Goal: Transaction & Acquisition: Purchase product/service

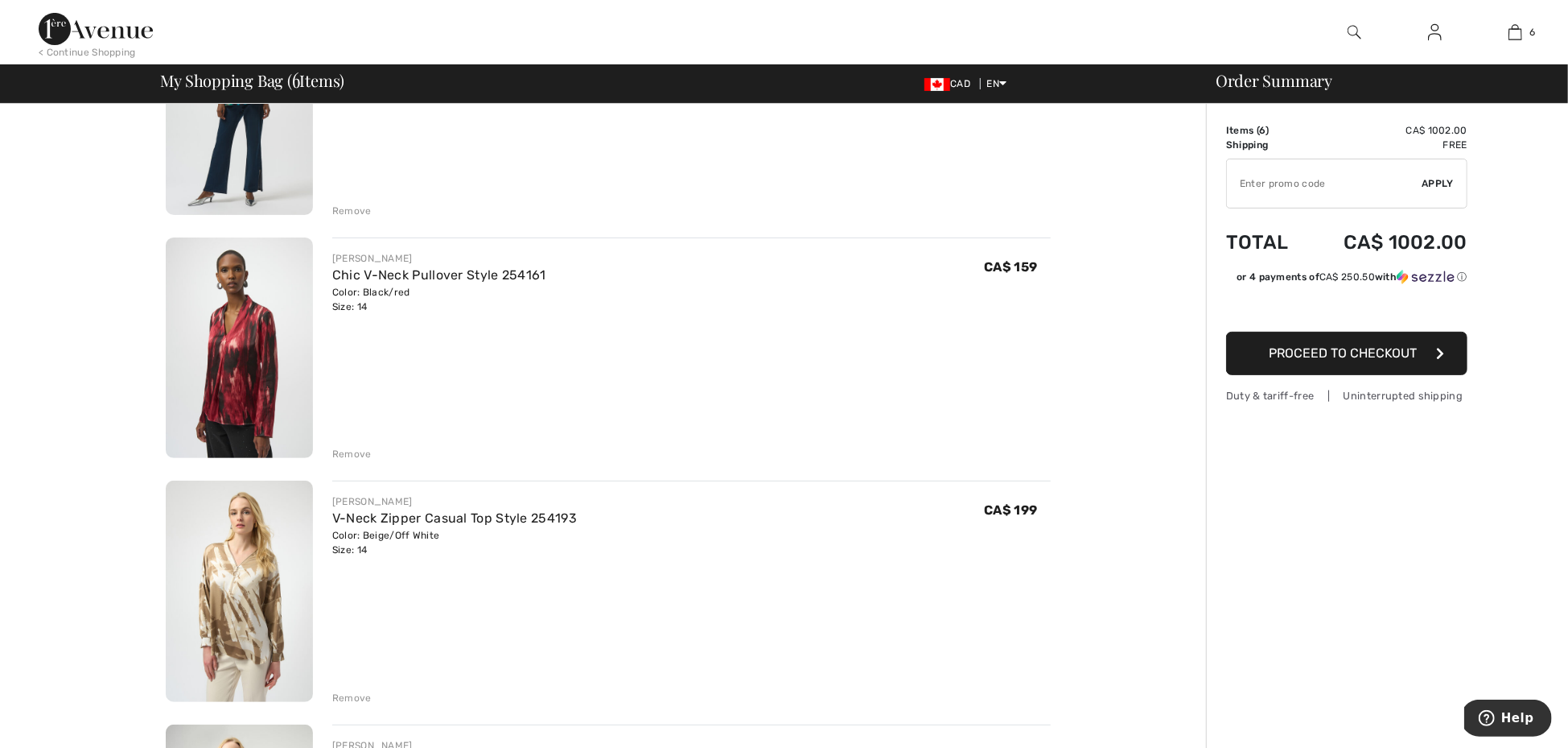
scroll to position [246, 0]
click at [341, 692] on div "Remove" at bounding box center [352, 695] width 39 height 14
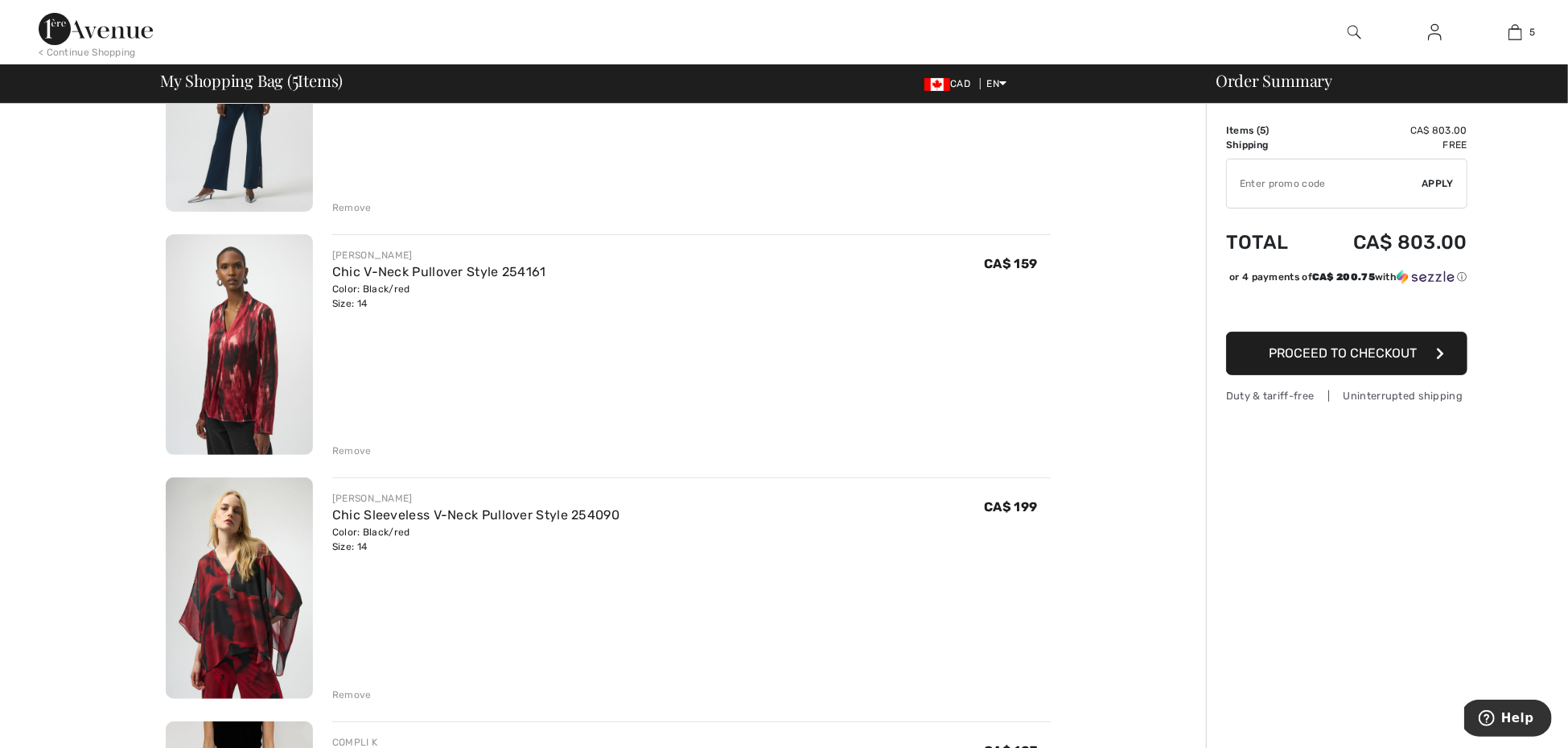
click at [355, 450] on div "Remove" at bounding box center [352, 450] width 39 height 14
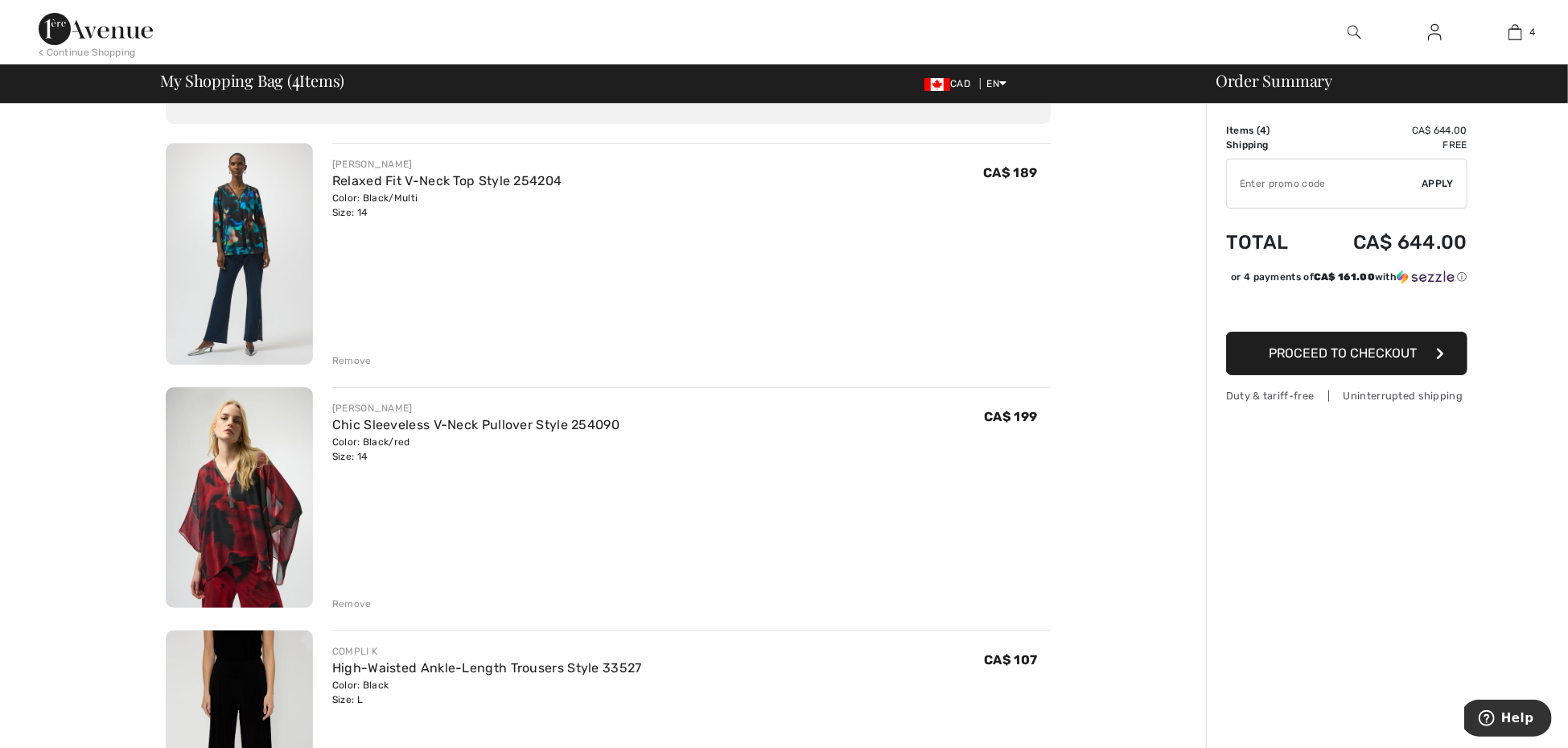
scroll to position [0, 0]
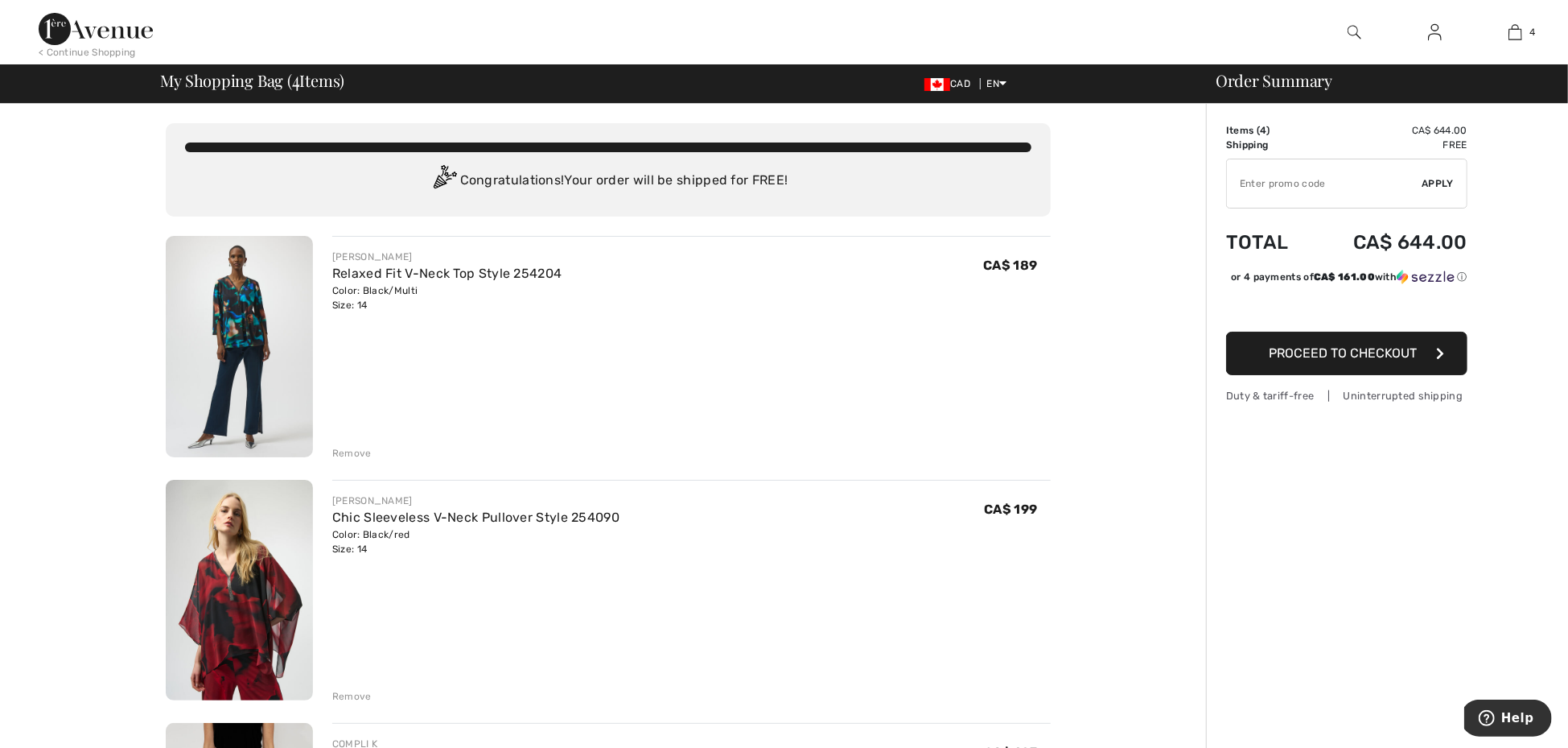
click at [1440, 33] on img at bounding box center [1435, 32] width 13 height 19
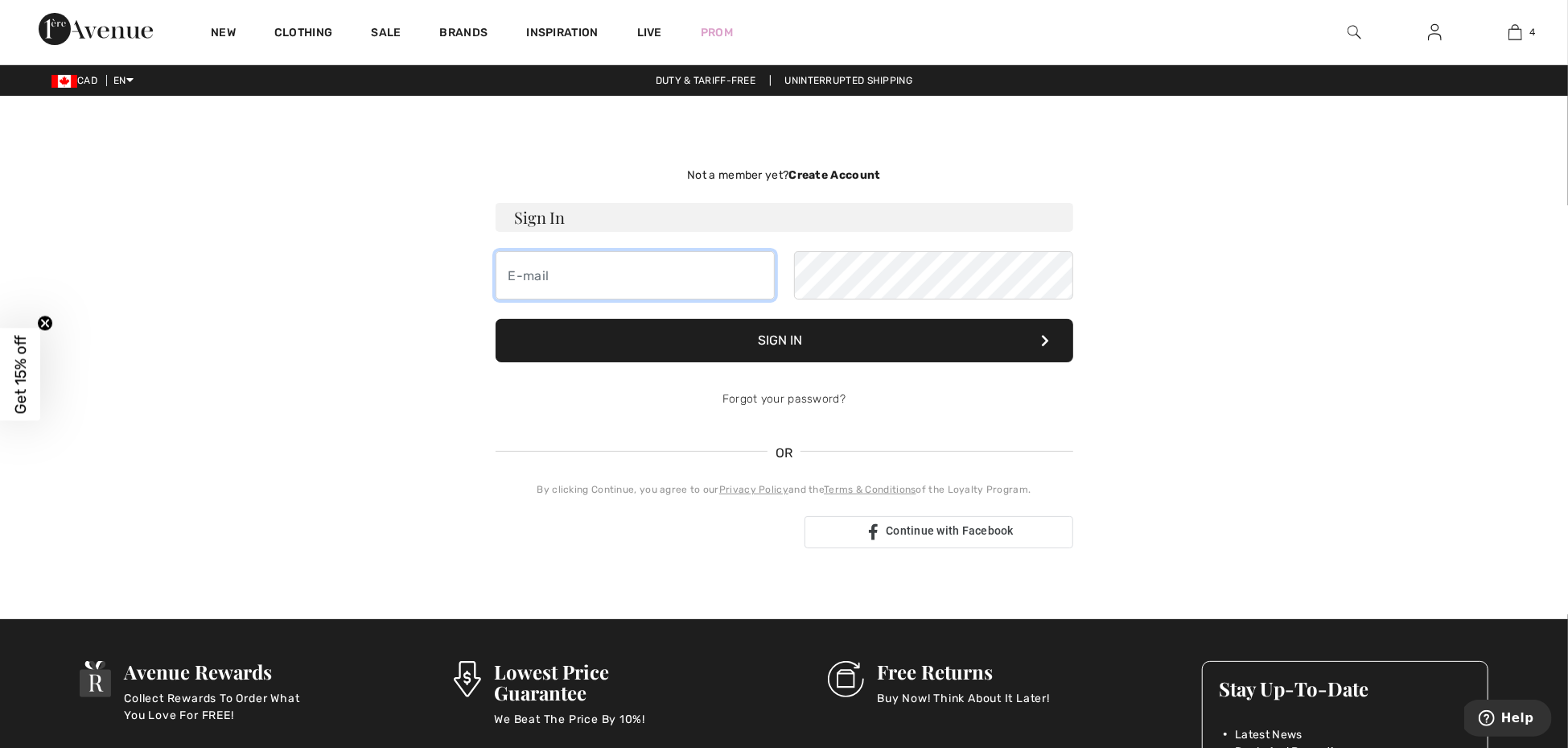
type input "lori.ingles@icloud.com"
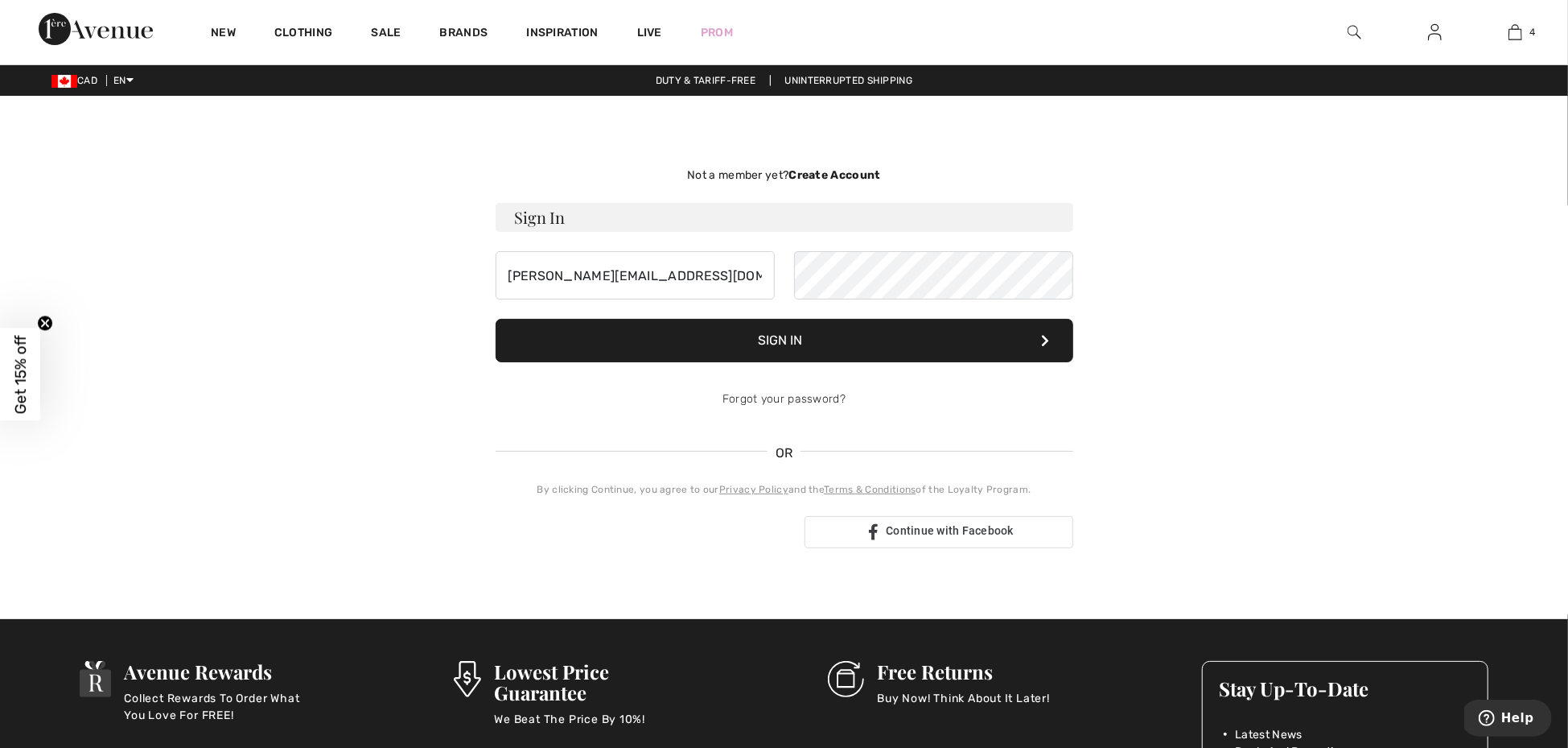
click at [789, 345] on button "Sign In" at bounding box center [784, 340] width 578 height 43
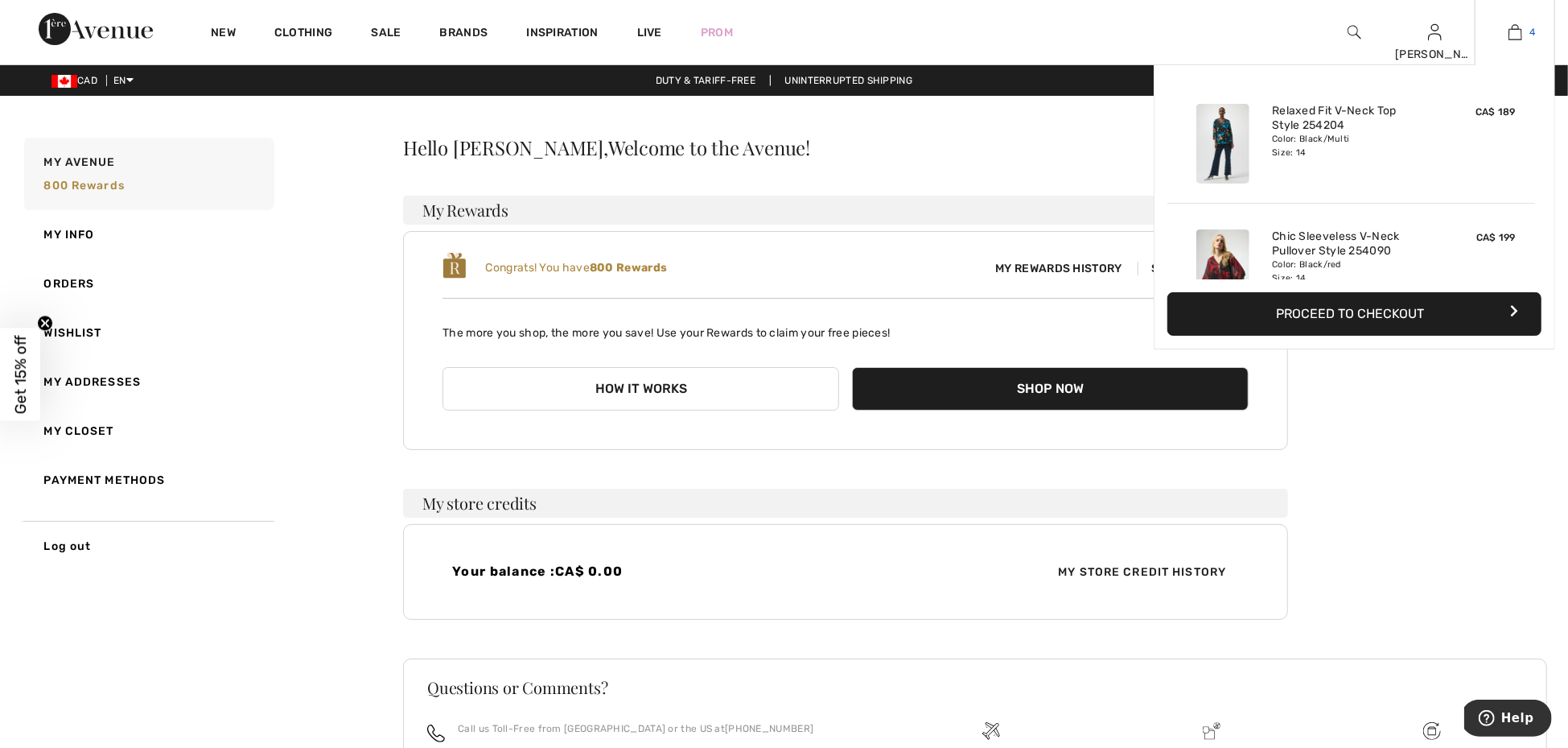
click at [1522, 31] on link "4" at bounding box center [1515, 32] width 79 height 19
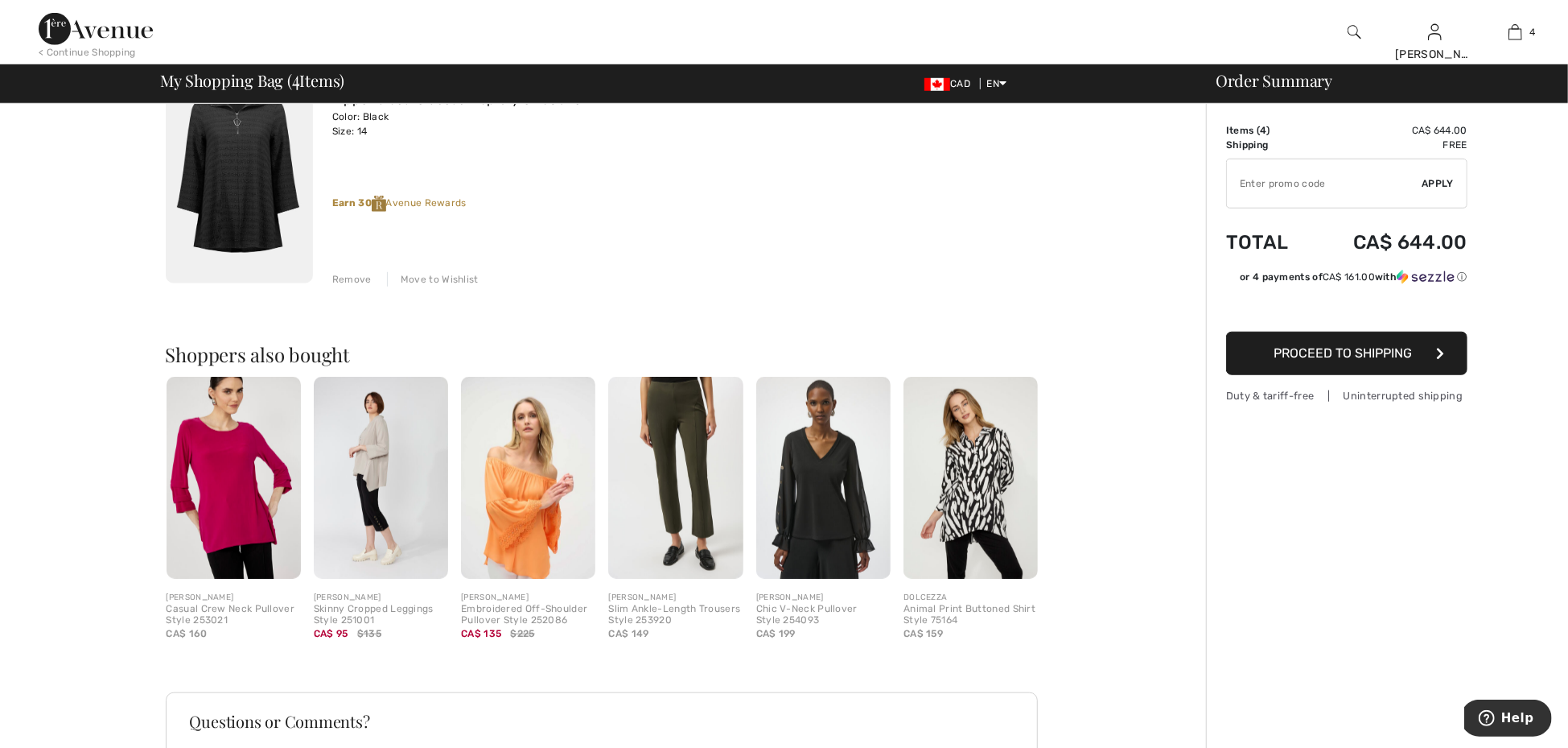
scroll to position [908, 0]
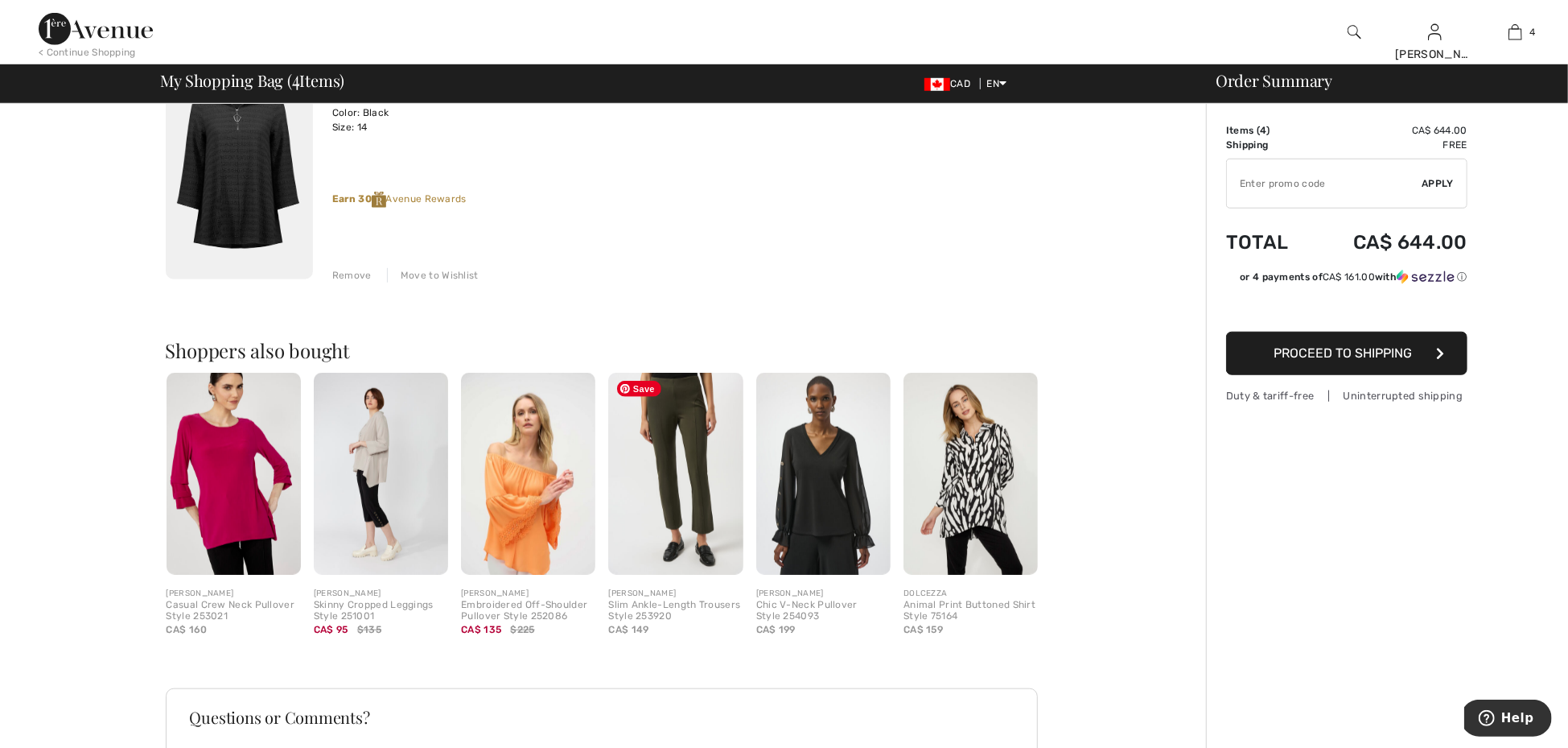
click at [697, 522] on img at bounding box center [675, 474] width 134 height 202
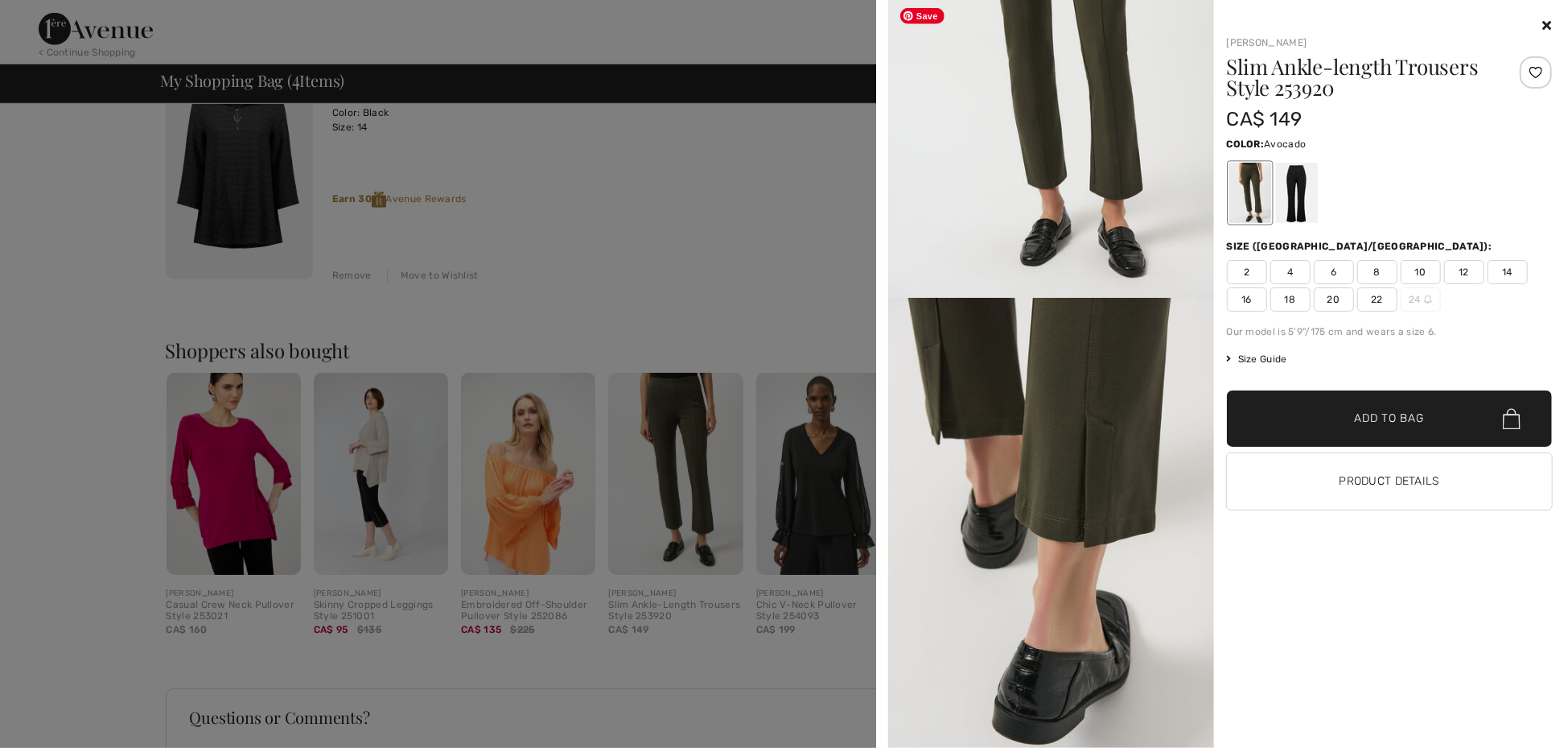
scroll to position [186, 0]
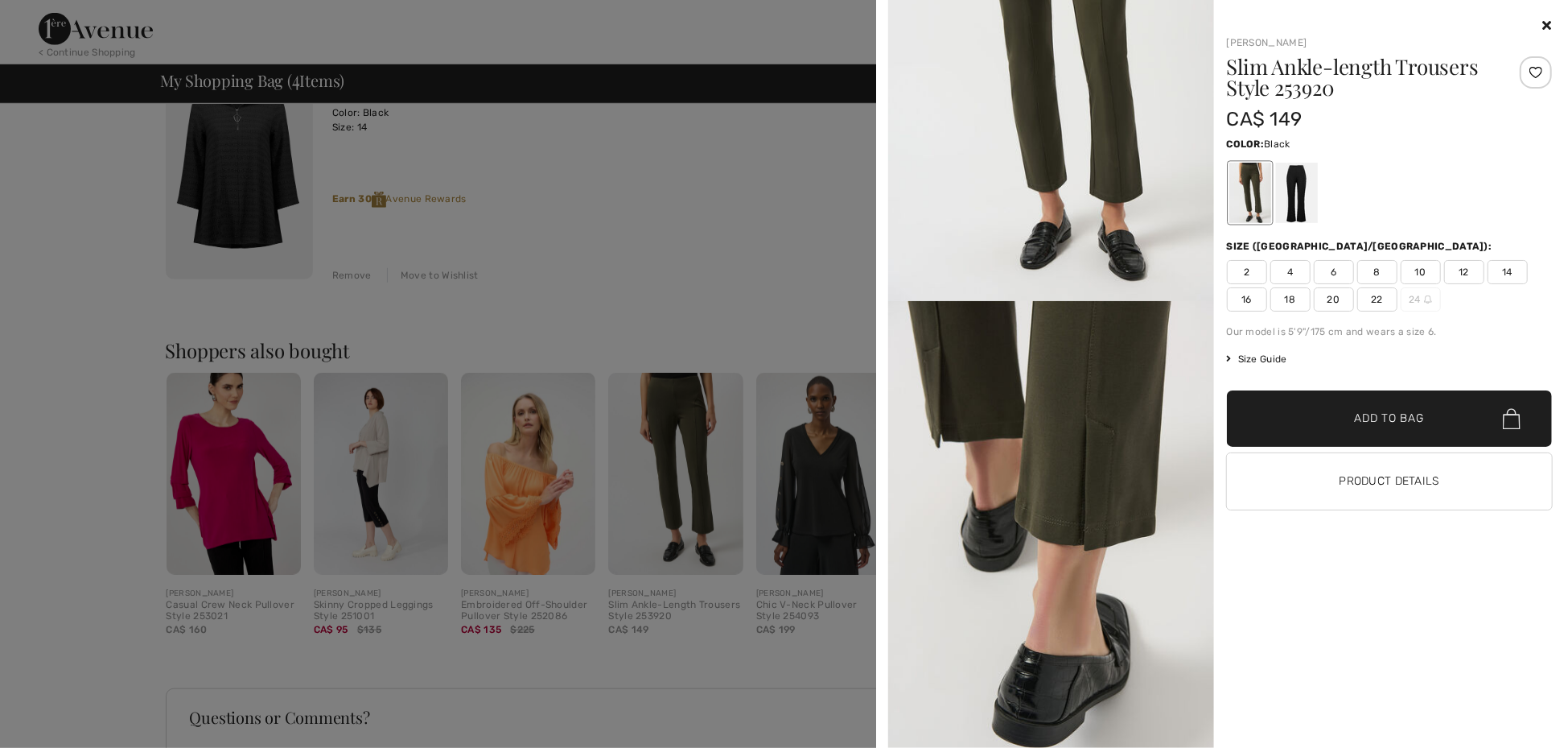
click at [1292, 195] on div at bounding box center [1297, 193] width 42 height 60
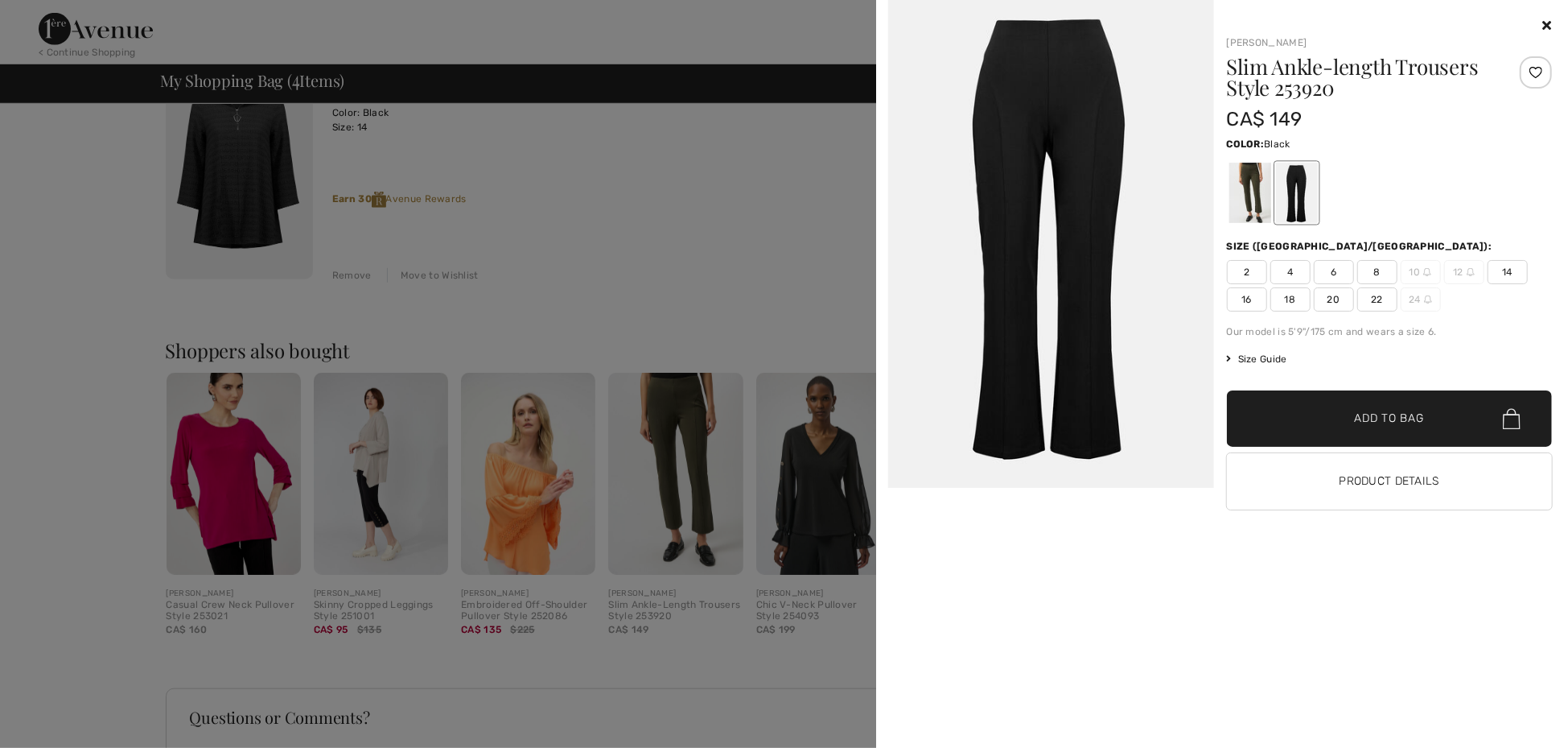
click at [1551, 24] on icon at bounding box center [1547, 24] width 9 height 13
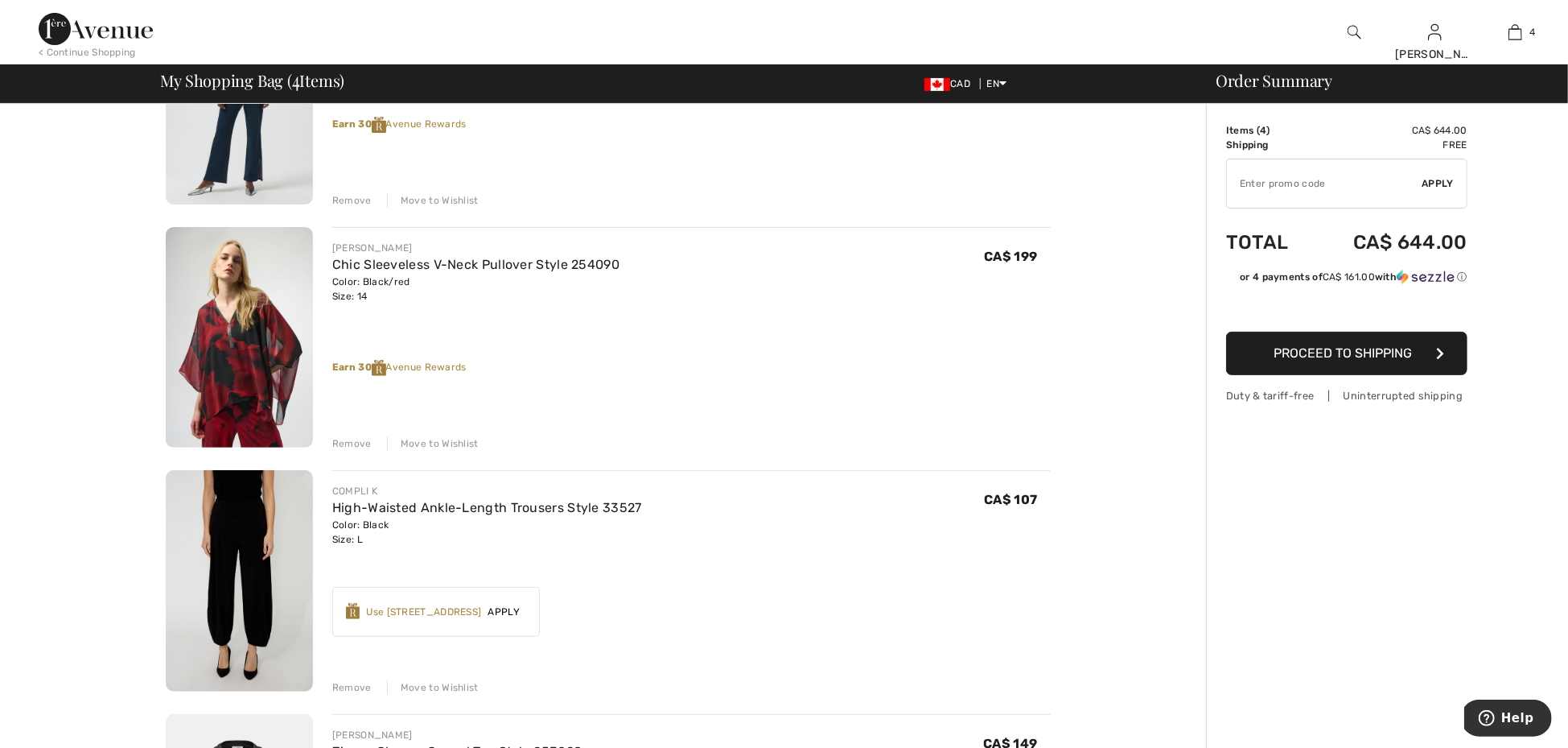
scroll to position [0, 0]
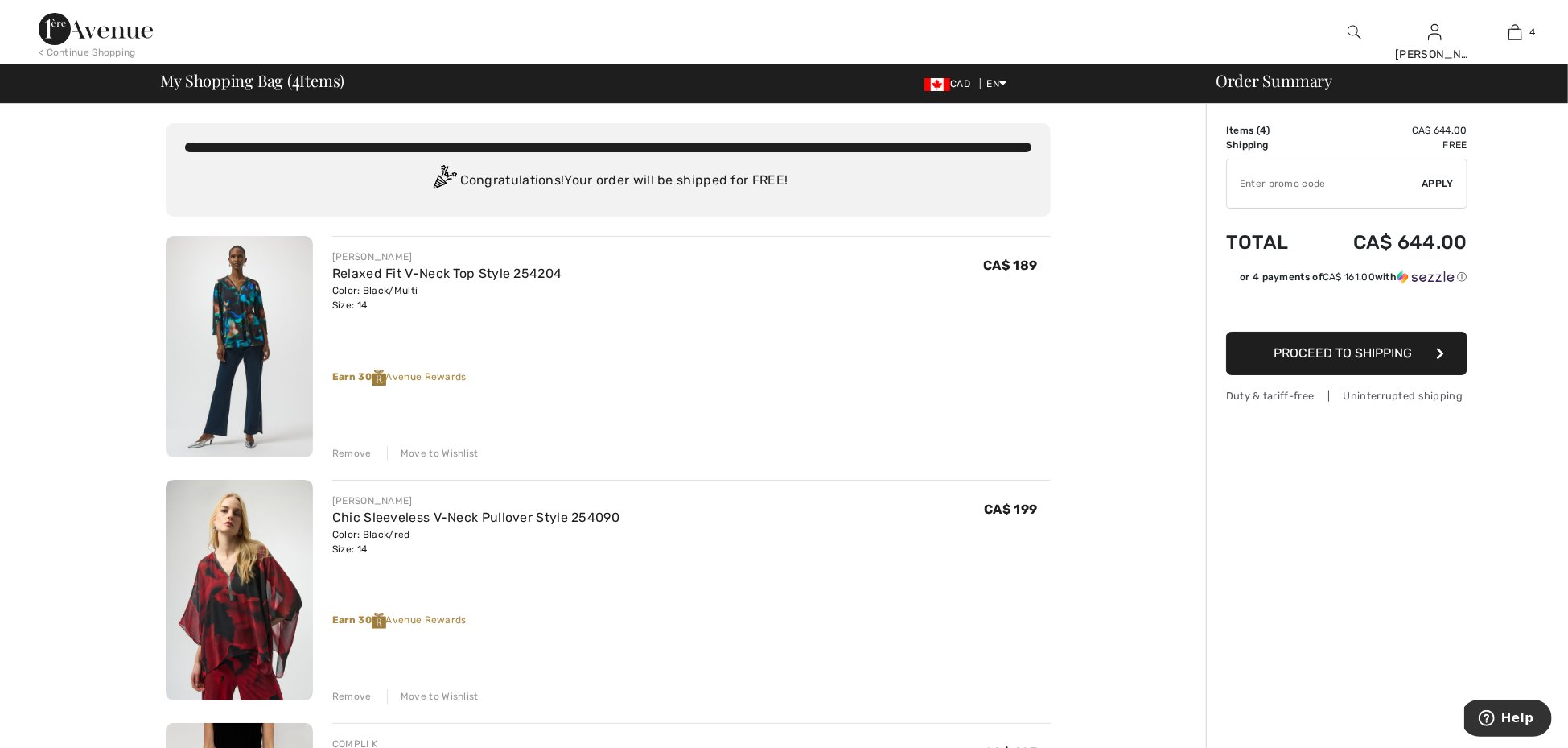
click at [121, 33] on img at bounding box center [95, 28] width 114 height 33
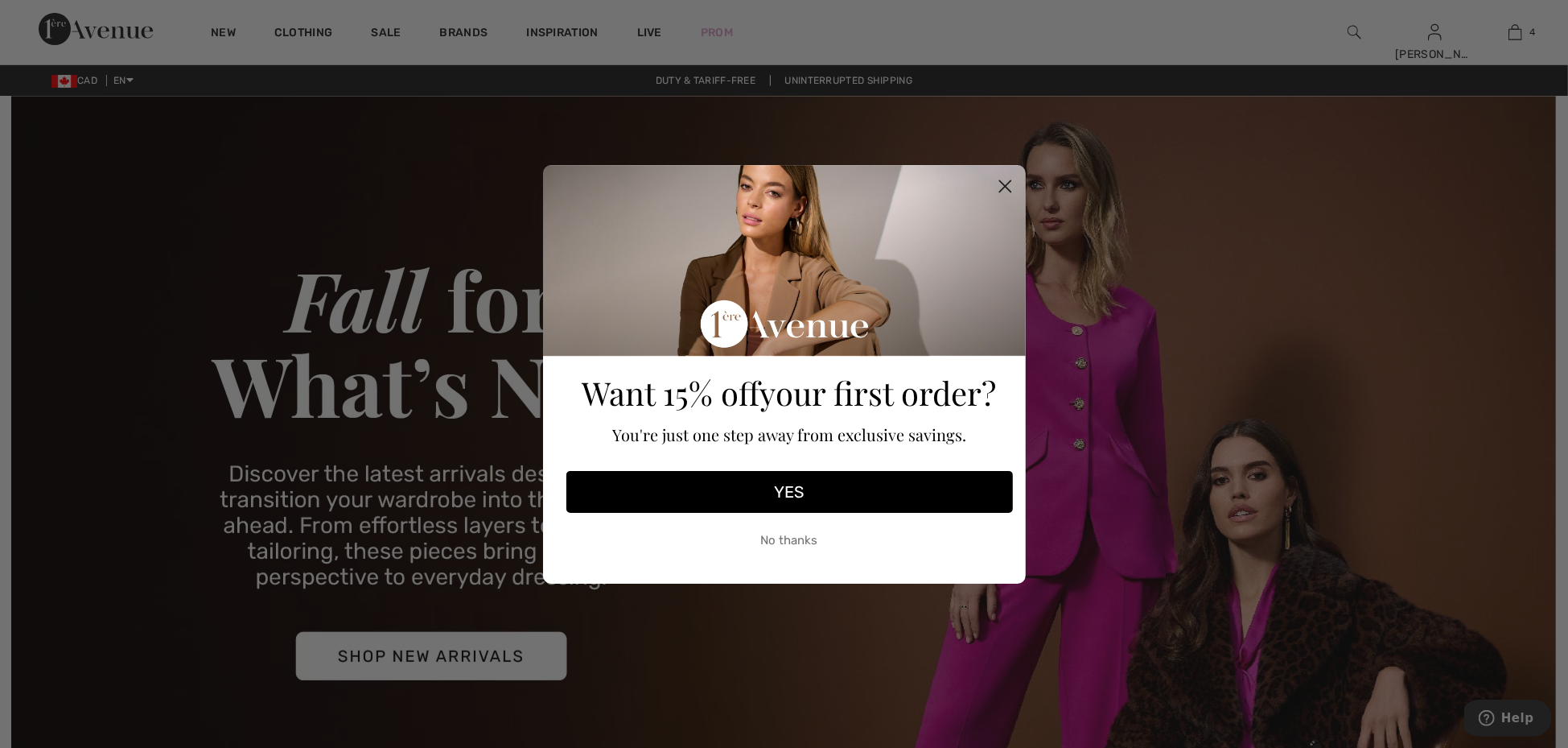
click at [1010, 186] on circle "Close dialog" at bounding box center [1005, 186] width 27 height 27
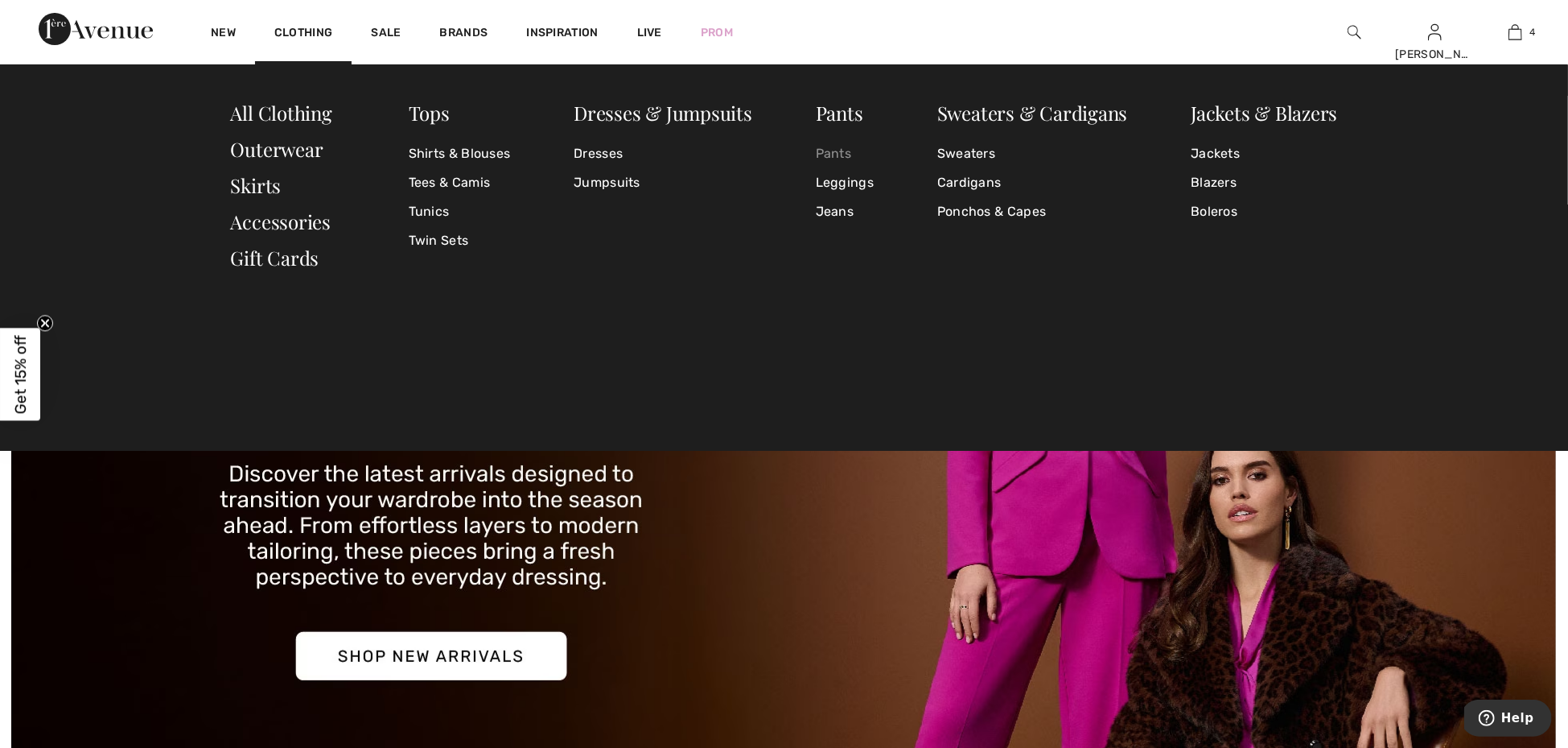
click at [840, 152] on link "Pants" at bounding box center [845, 154] width 58 height 29
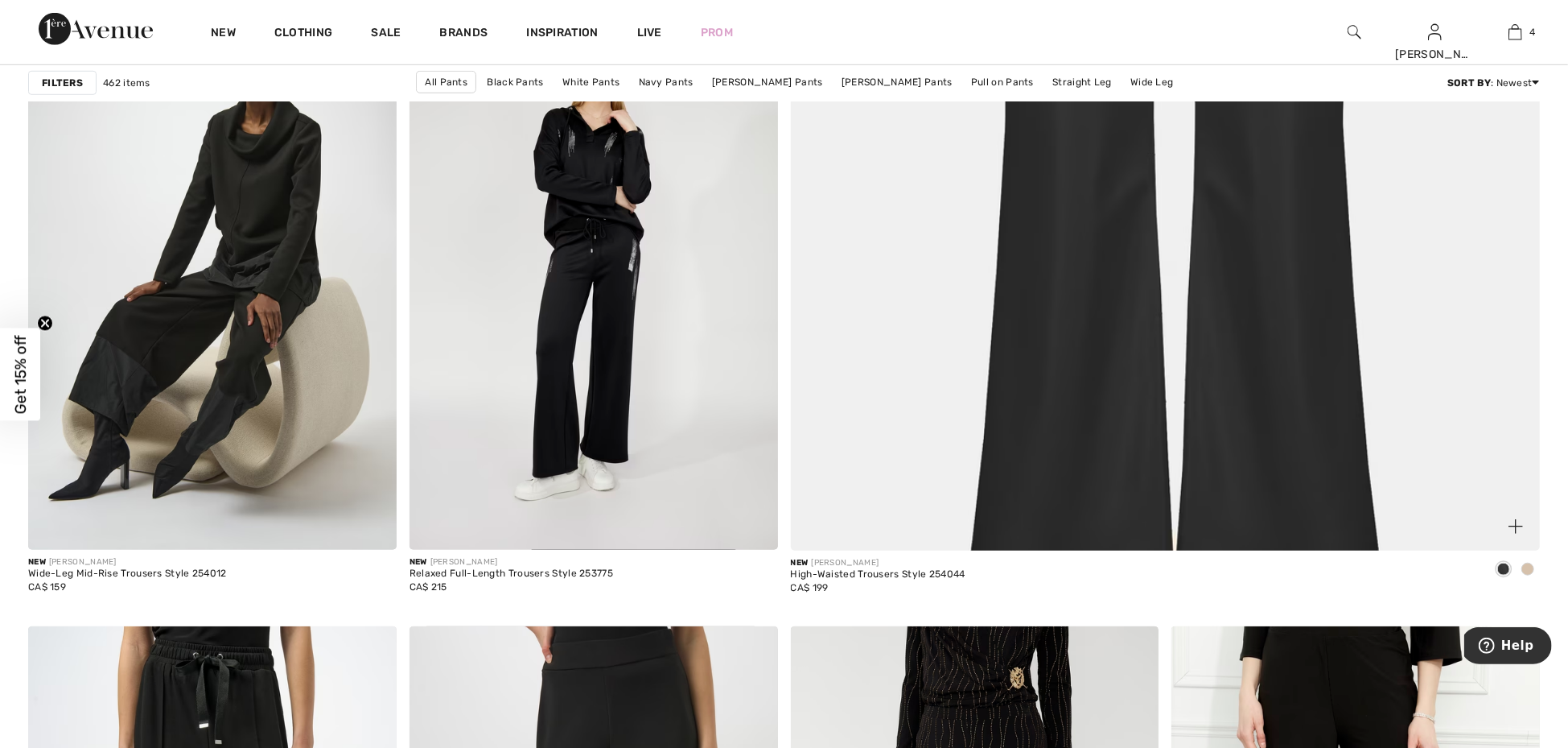
scroll to position [873, 0]
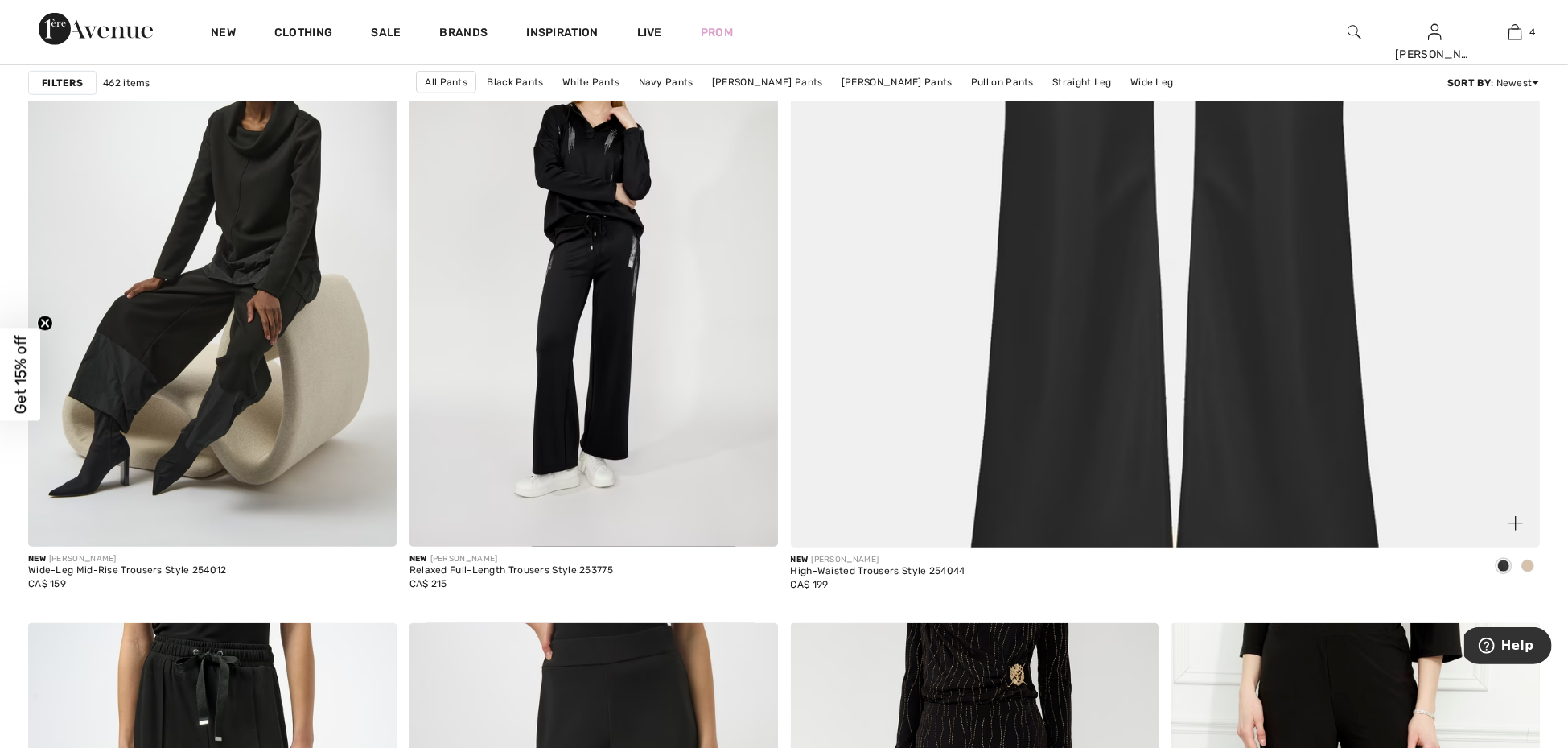
click at [1527, 563] on span at bounding box center [1527, 565] width 13 height 13
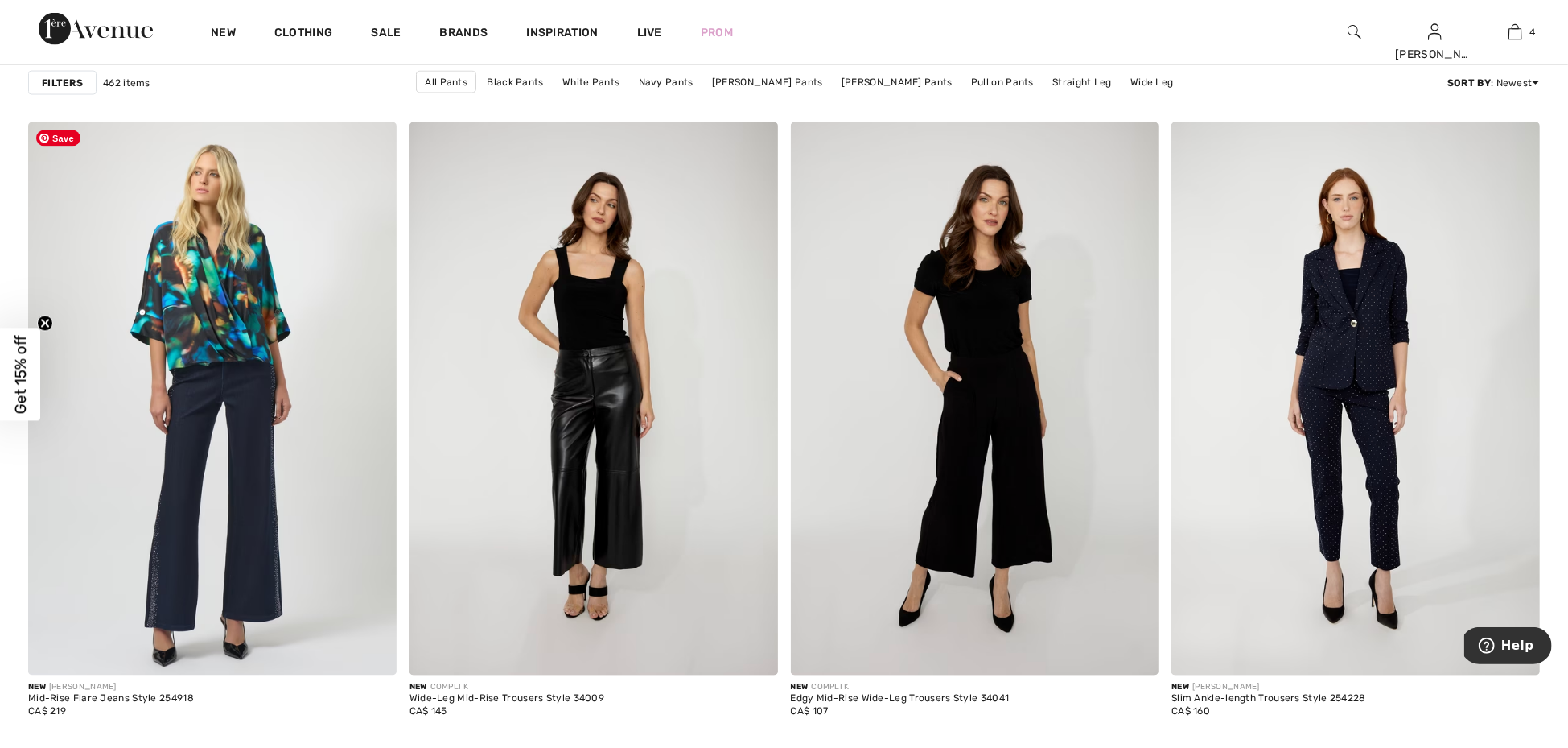
scroll to position [2004, 0]
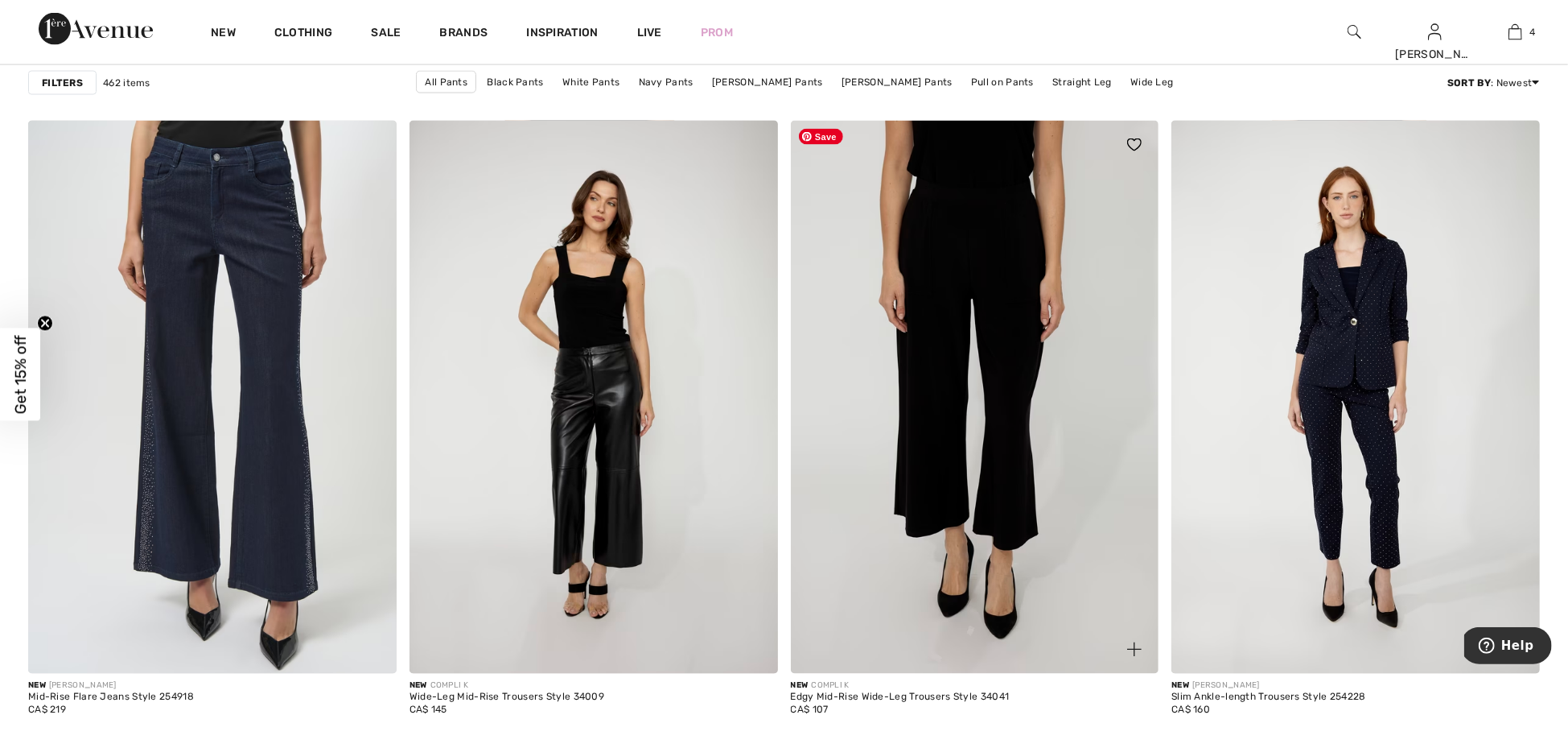
click at [932, 503] on img at bounding box center [975, 397] width 368 height 553
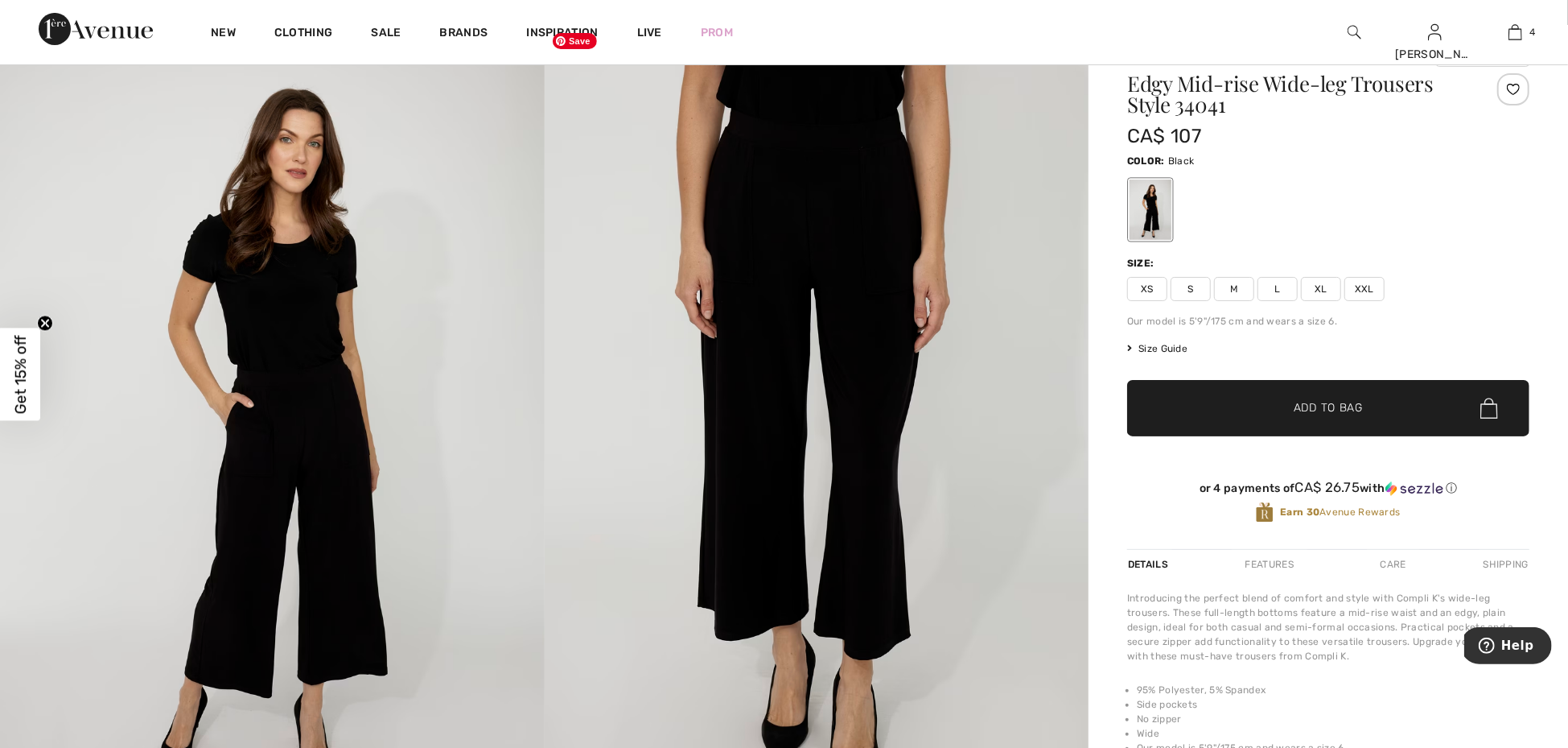
scroll to position [72, 0]
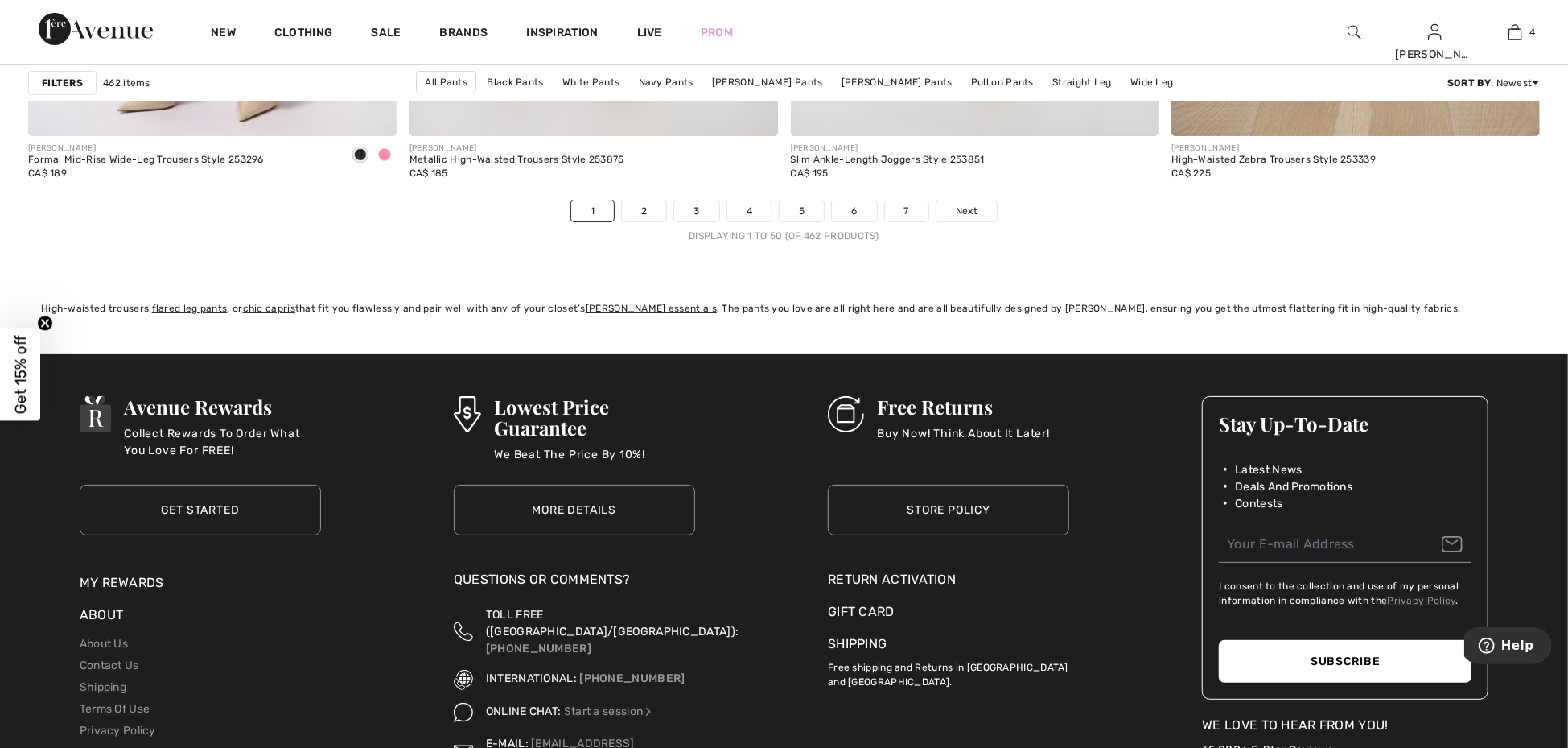
scroll to position [9615, 0]
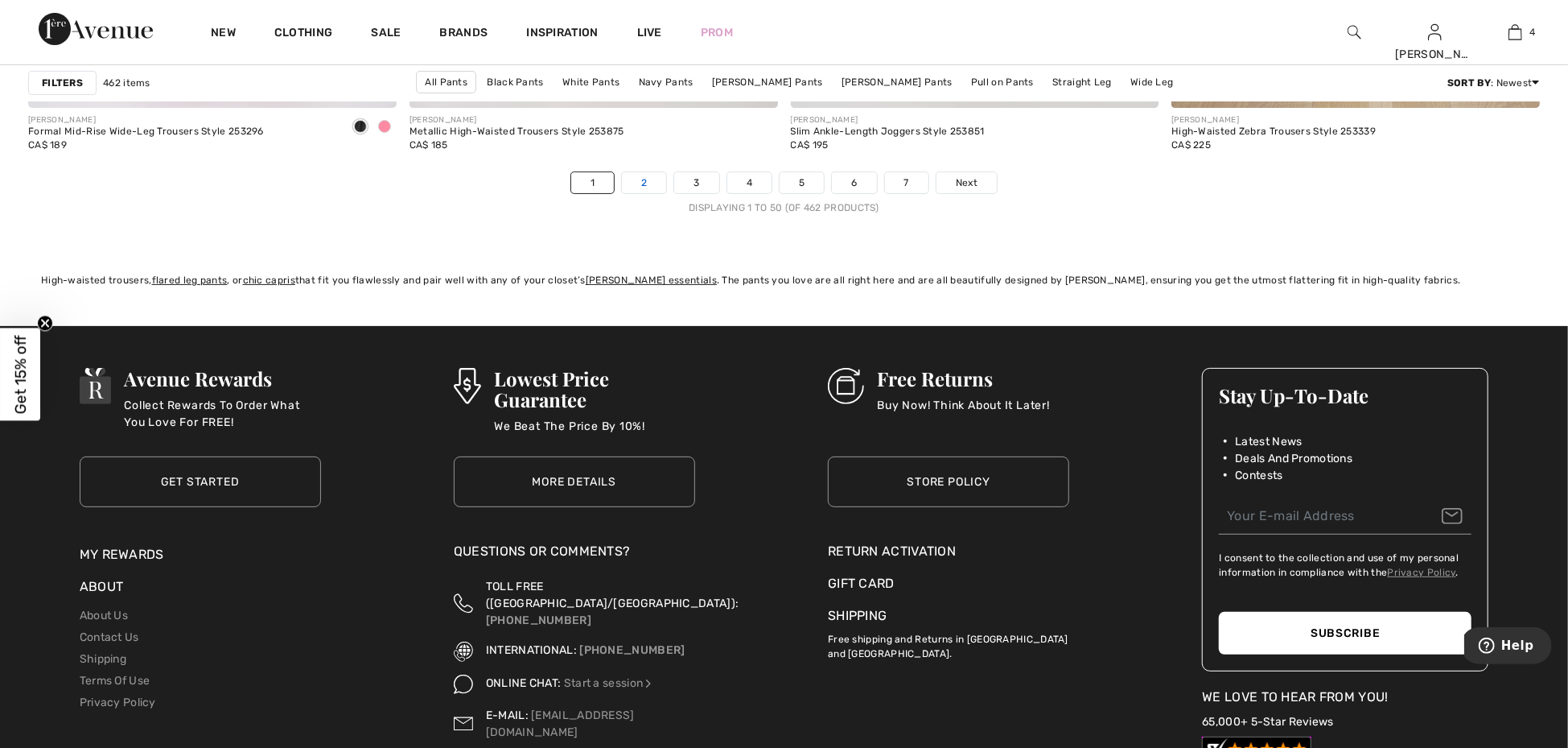
click at [646, 191] on link "2" at bounding box center [644, 182] width 44 height 21
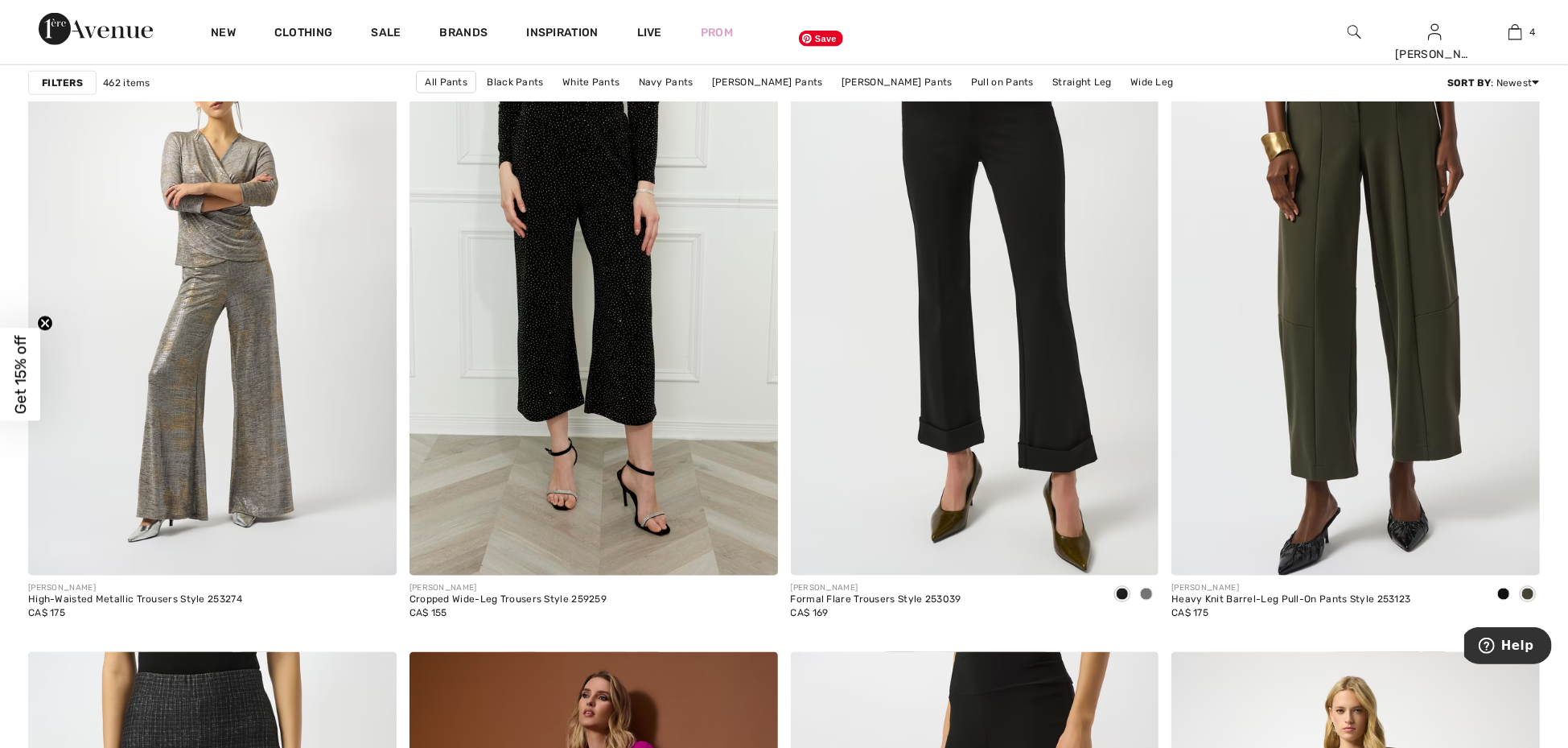
scroll to position [1476, 0]
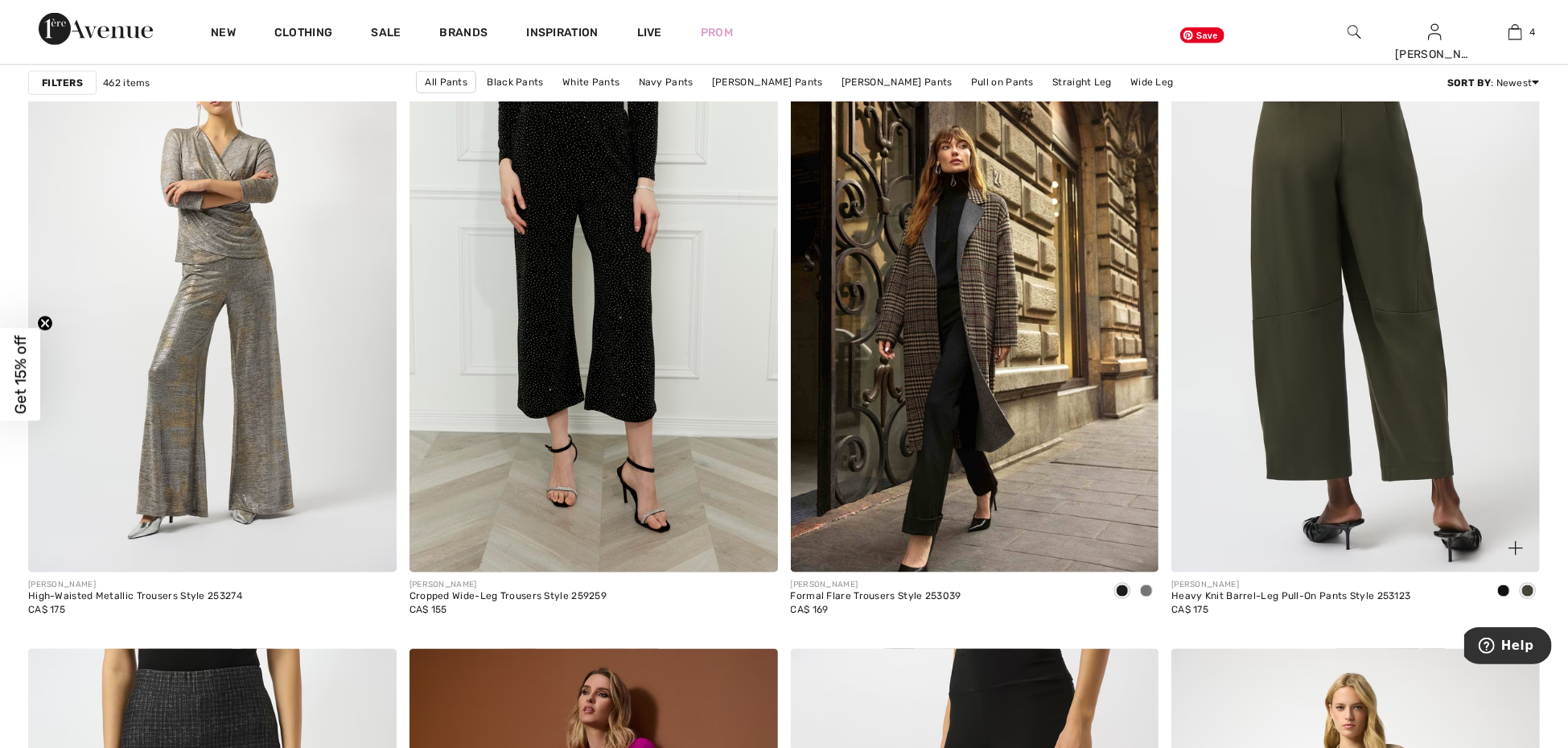
click at [1410, 386] on img at bounding box center [1355, 296] width 368 height 553
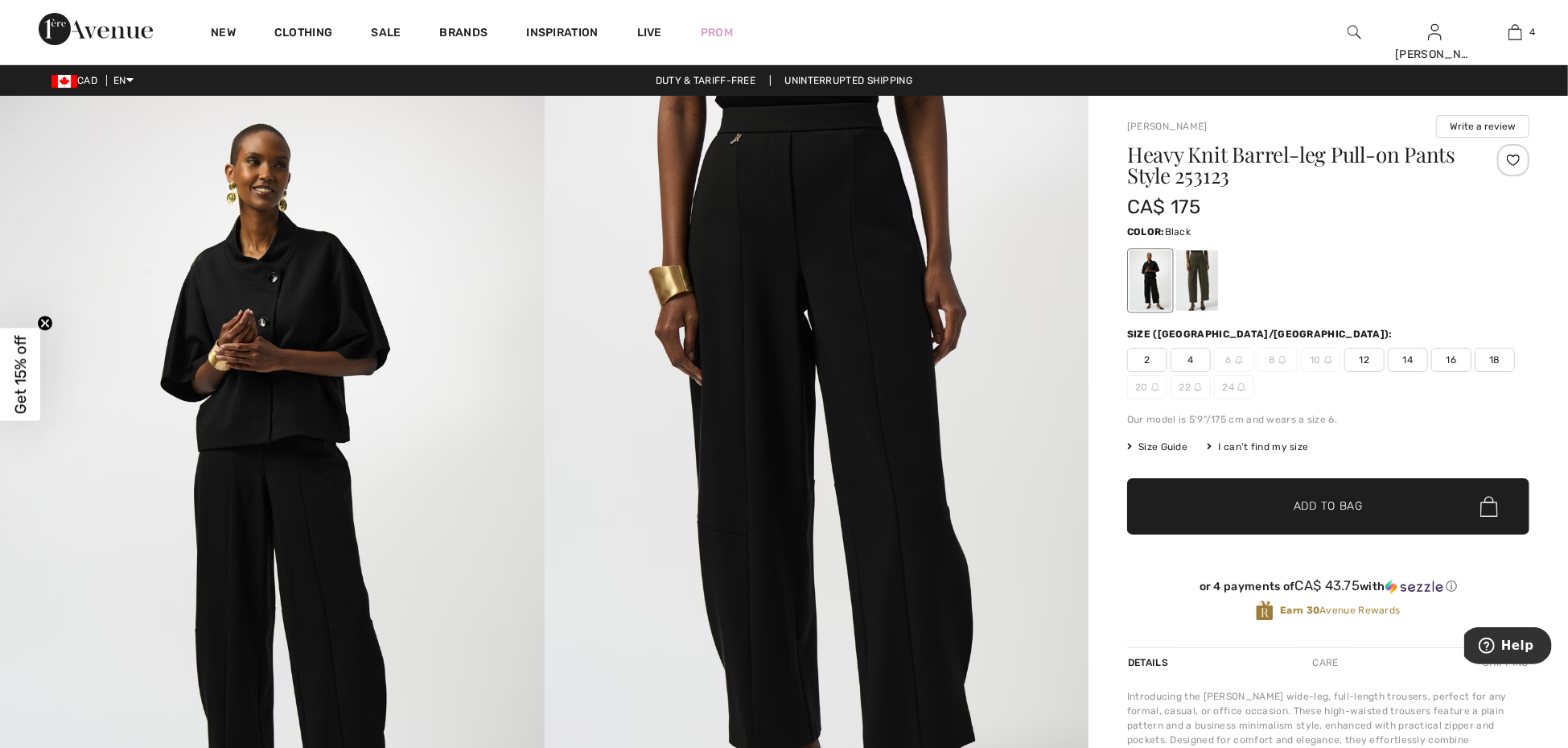
click at [1408, 363] on span "14" at bounding box center [1408, 359] width 40 height 24
click at [1205, 289] on div at bounding box center [1197, 281] width 42 height 60
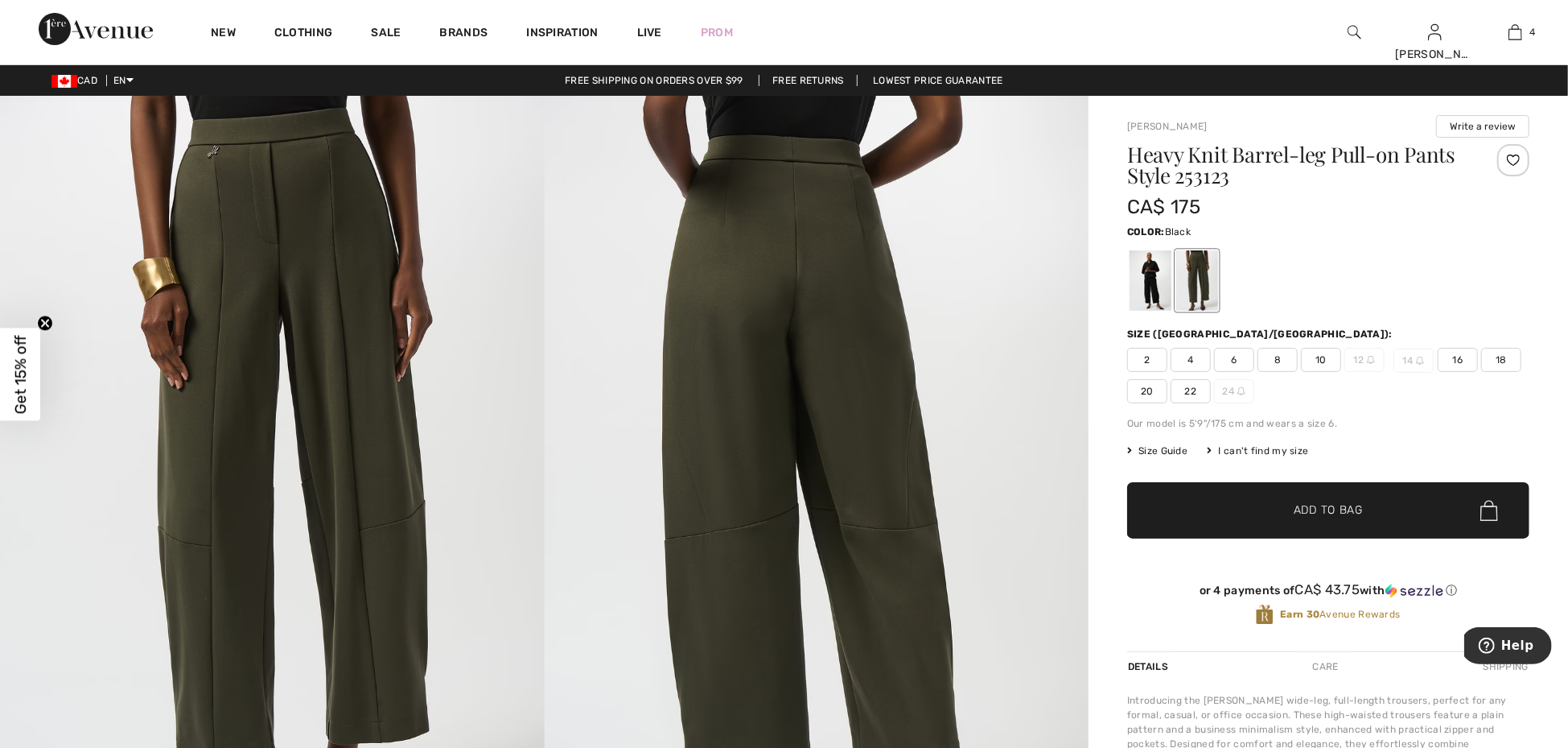
click at [1151, 289] on div at bounding box center [1150, 281] width 42 height 60
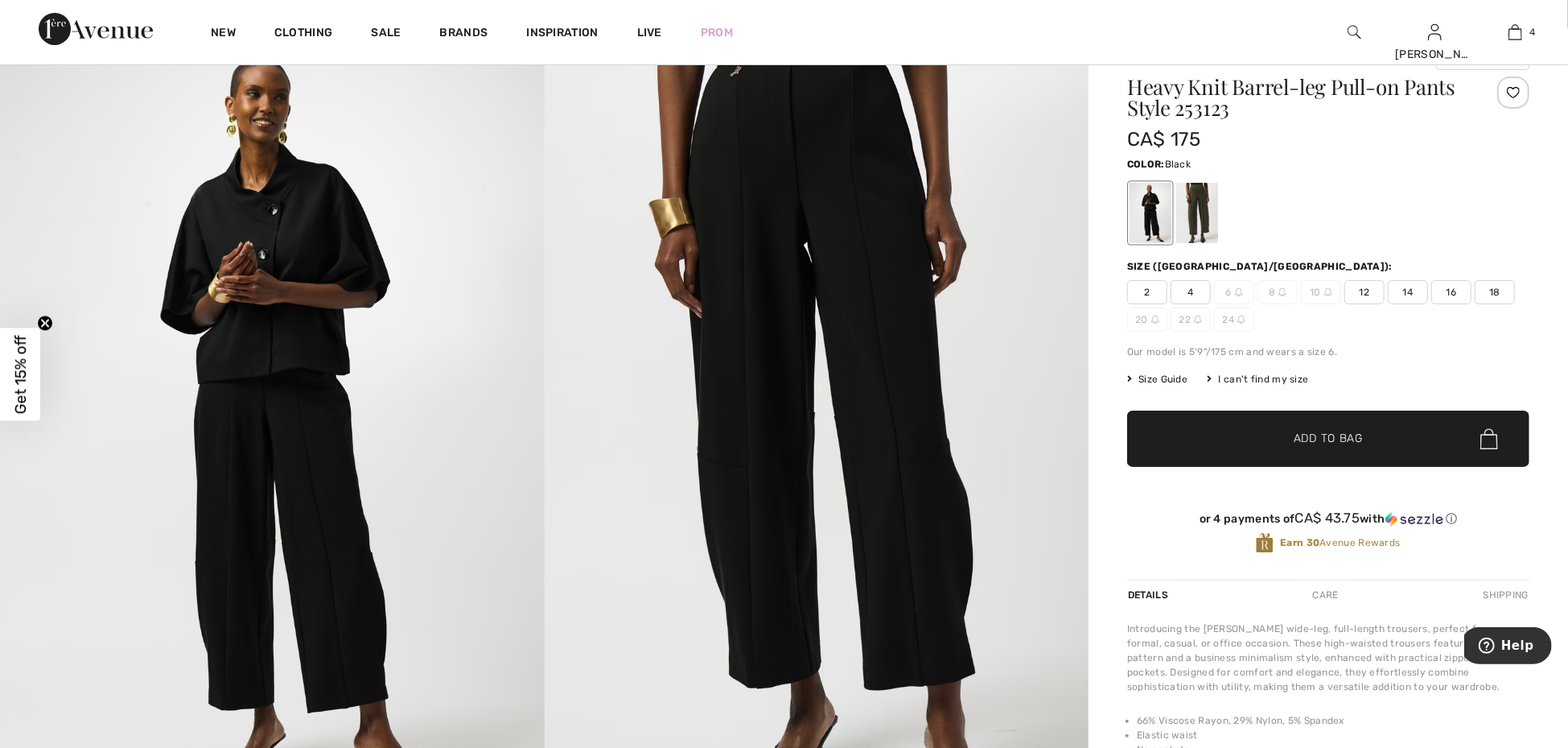
scroll to position [55, 0]
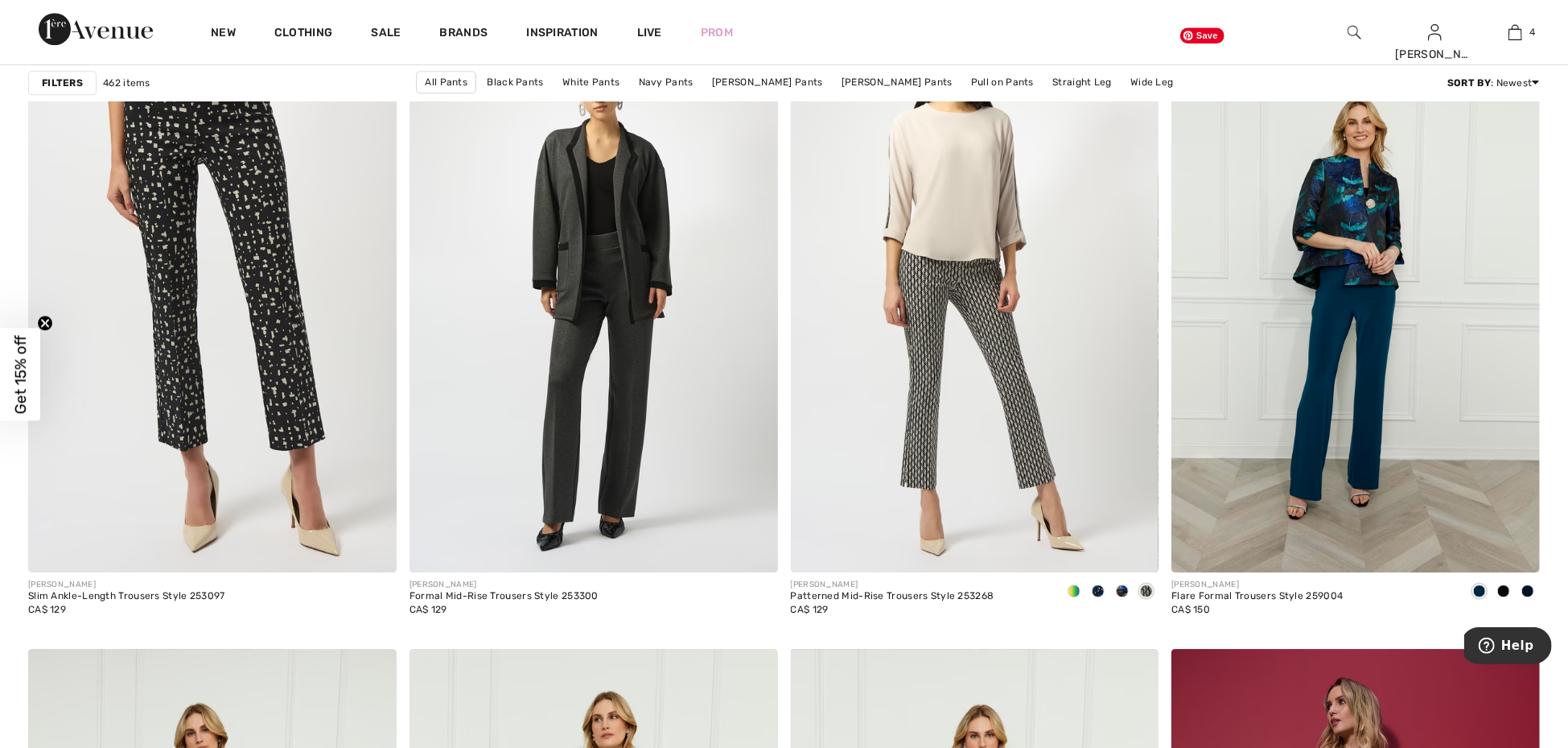
scroll to position [3617, 0]
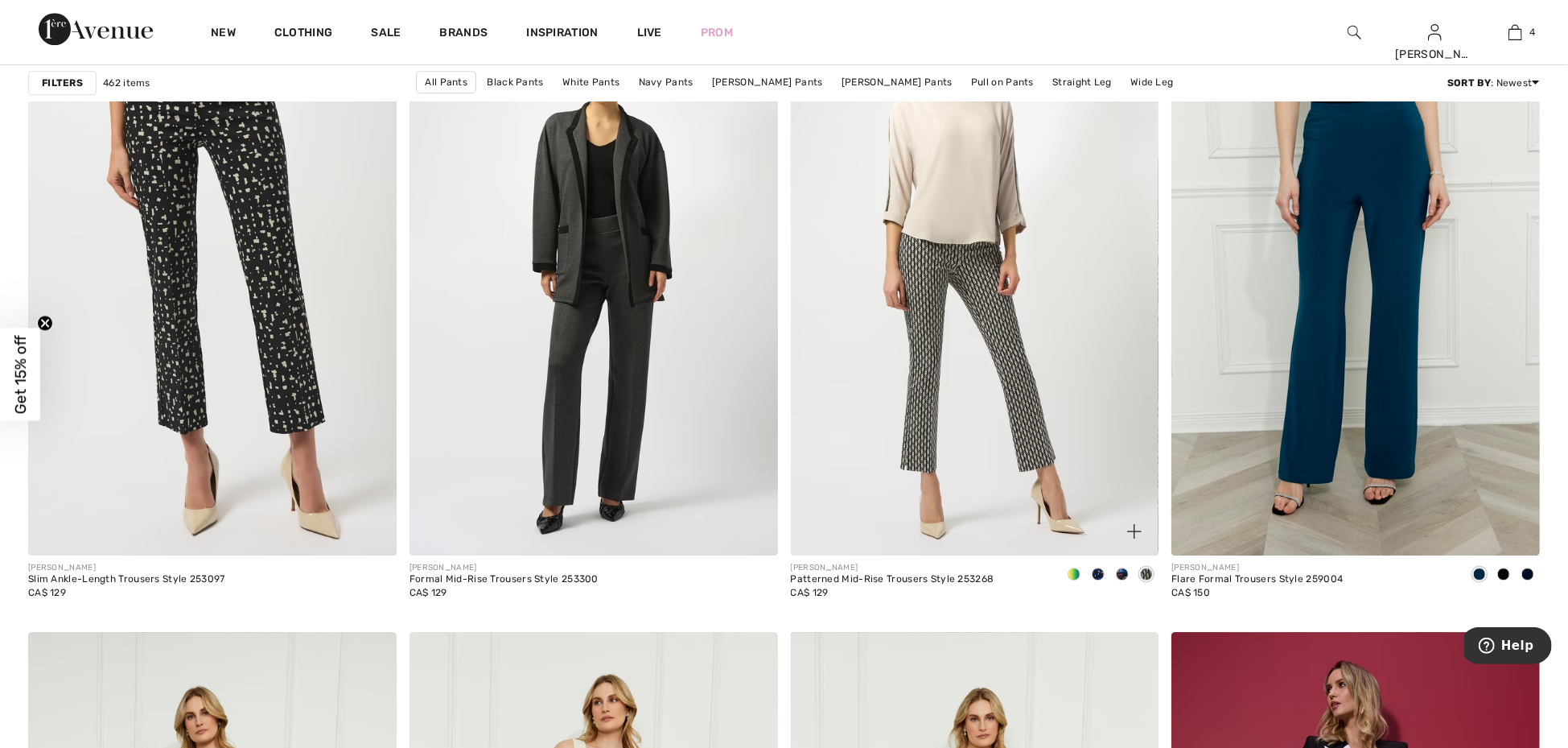
click at [1078, 576] on span at bounding box center [1073, 573] width 13 height 13
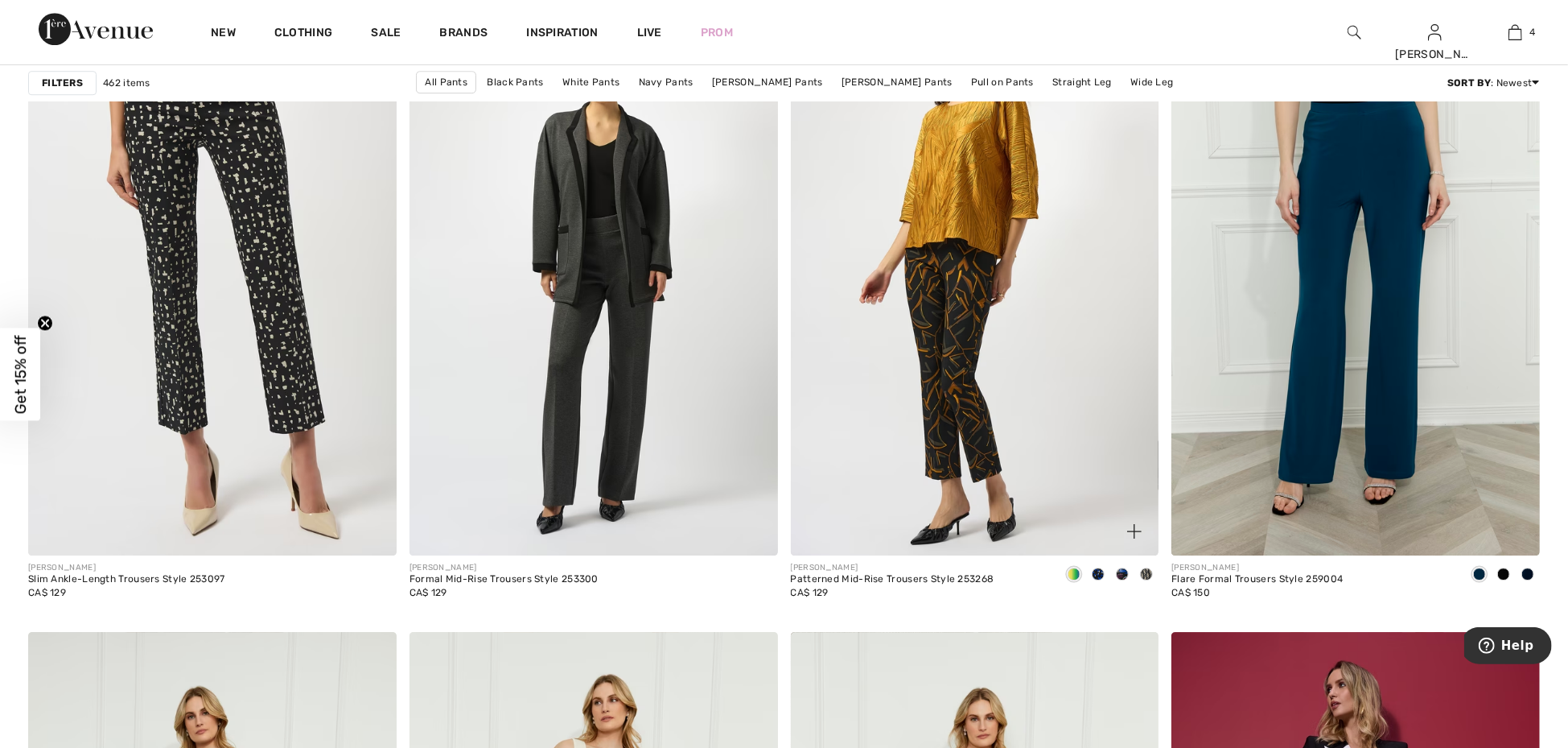
click at [1102, 572] on span at bounding box center [1098, 573] width 13 height 13
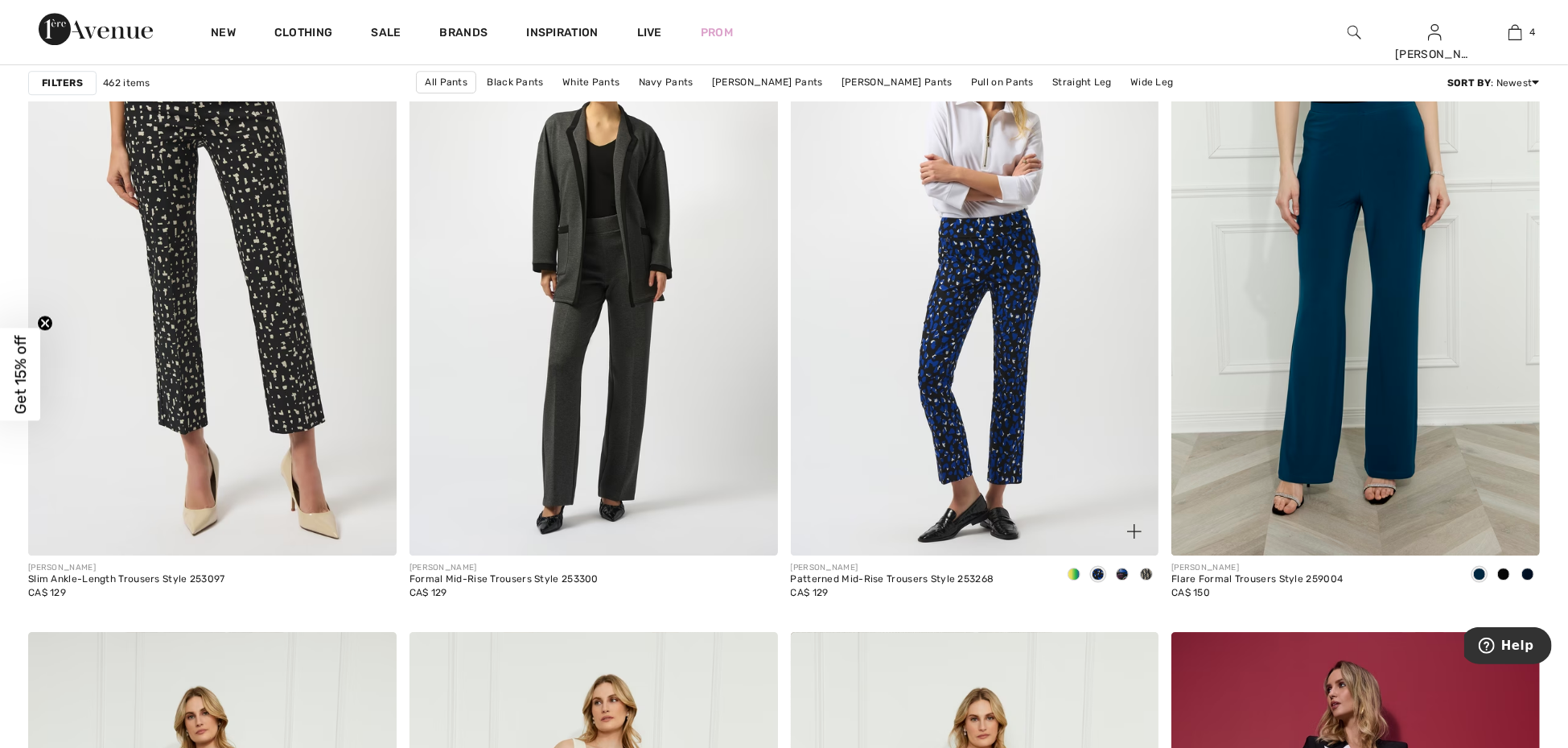
click at [1126, 575] on span at bounding box center [1122, 573] width 13 height 13
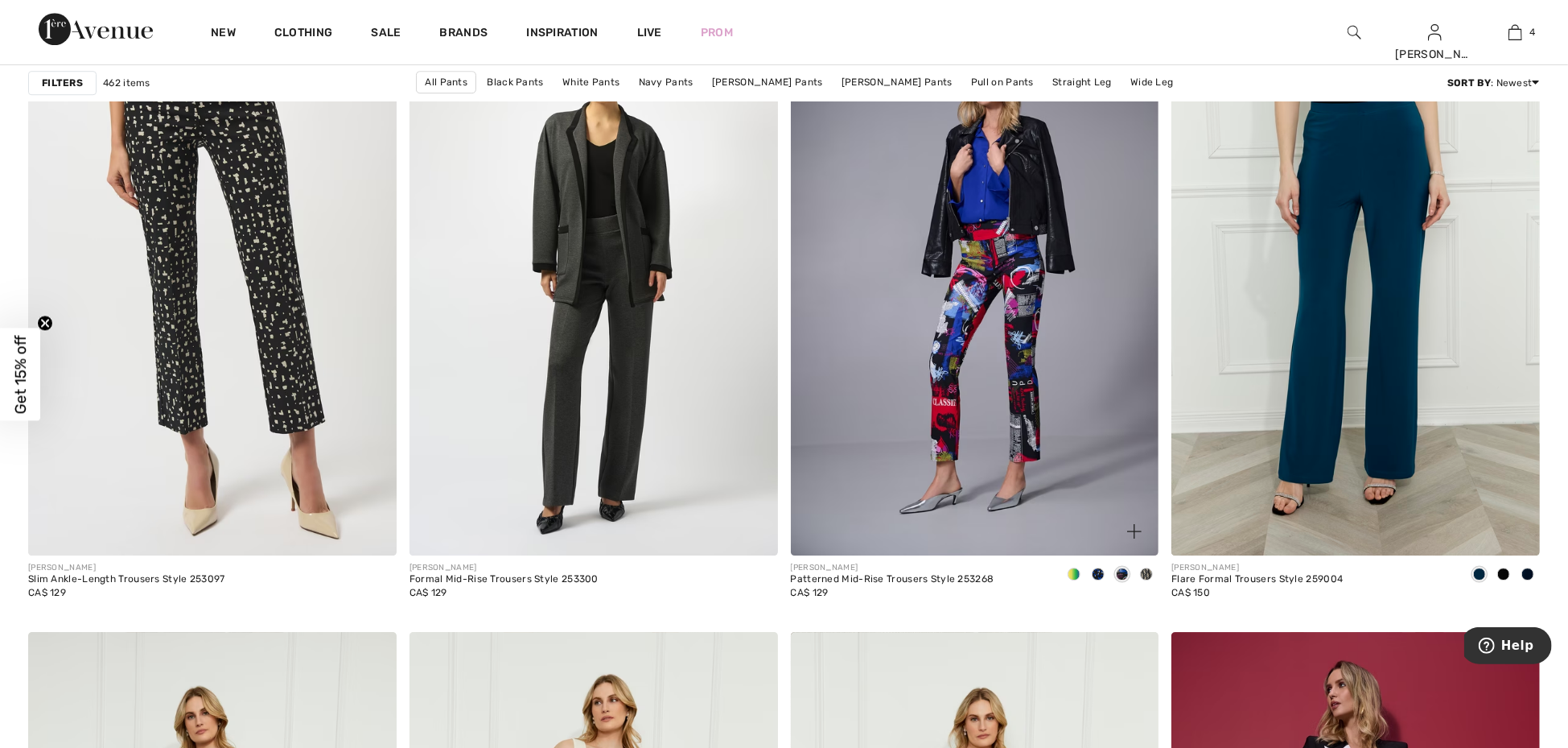
click at [1148, 574] on span at bounding box center [1146, 573] width 13 height 13
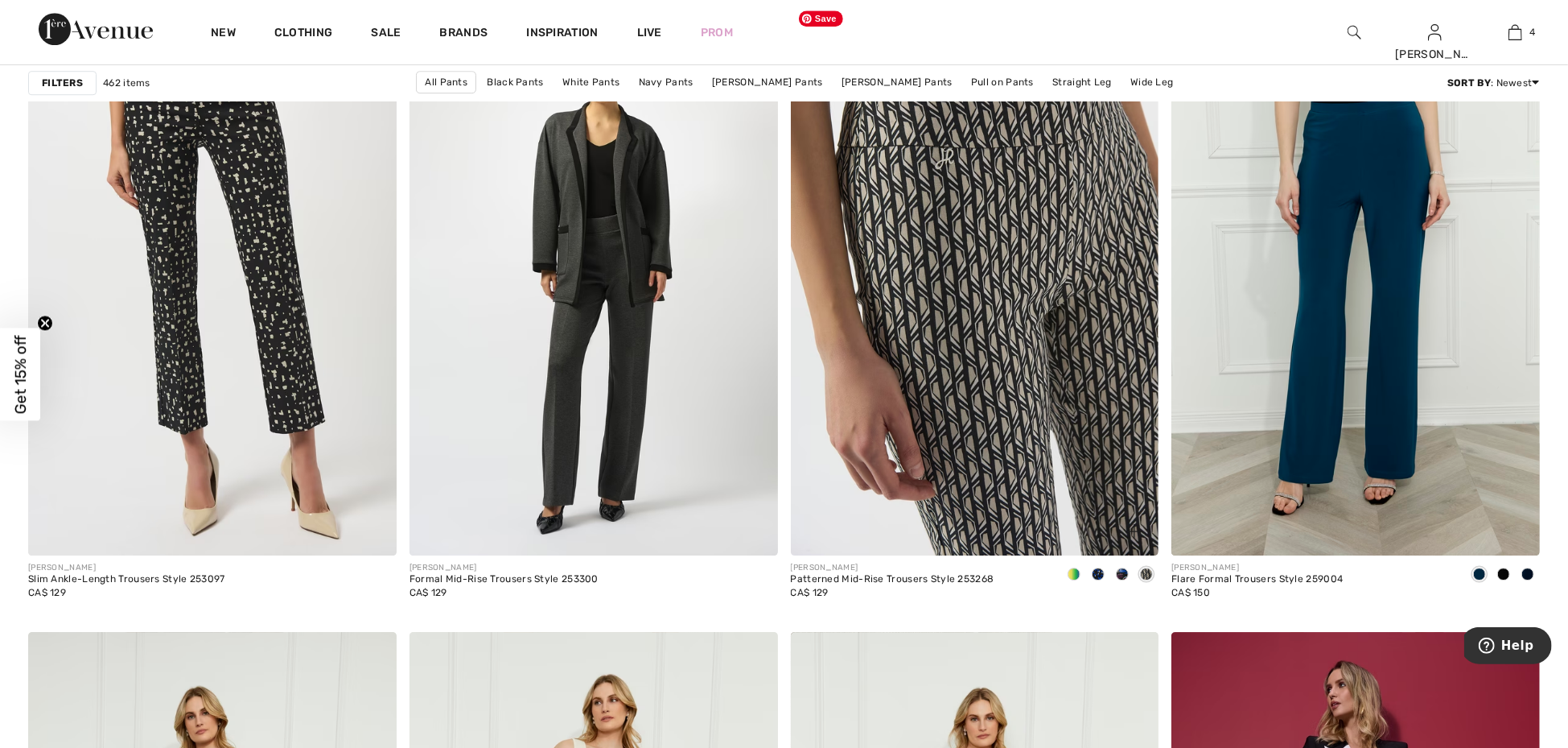
click at [1002, 409] on img at bounding box center [975, 279] width 368 height 553
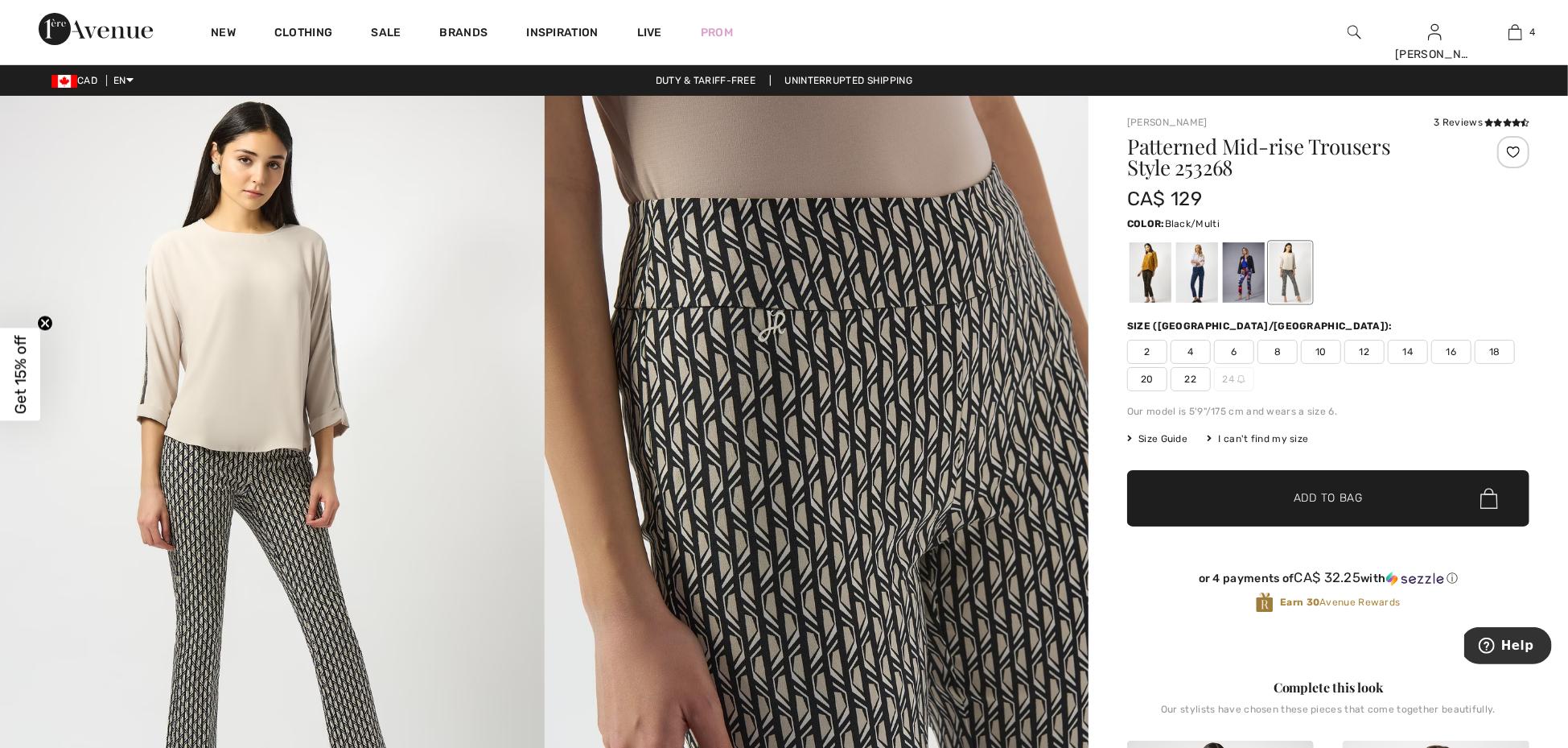
click at [1151, 293] on div at bounding box center [1150, 272] width 42 height 60
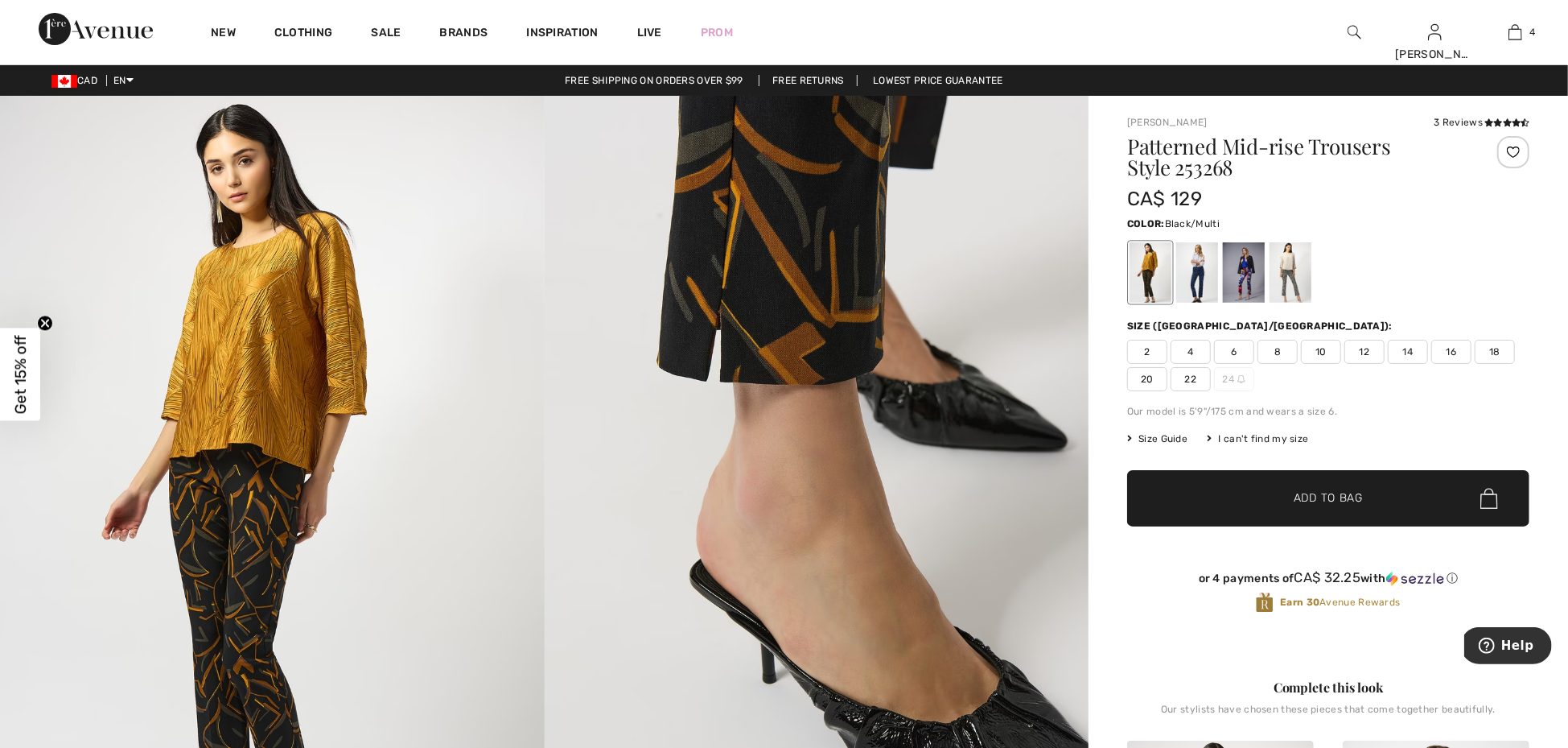
click at [1415, 355] on span "14" at bounding box center [1408, 351] width 40 height 24
